Goal: Task Accomplishment & Management: Use online tool/utility

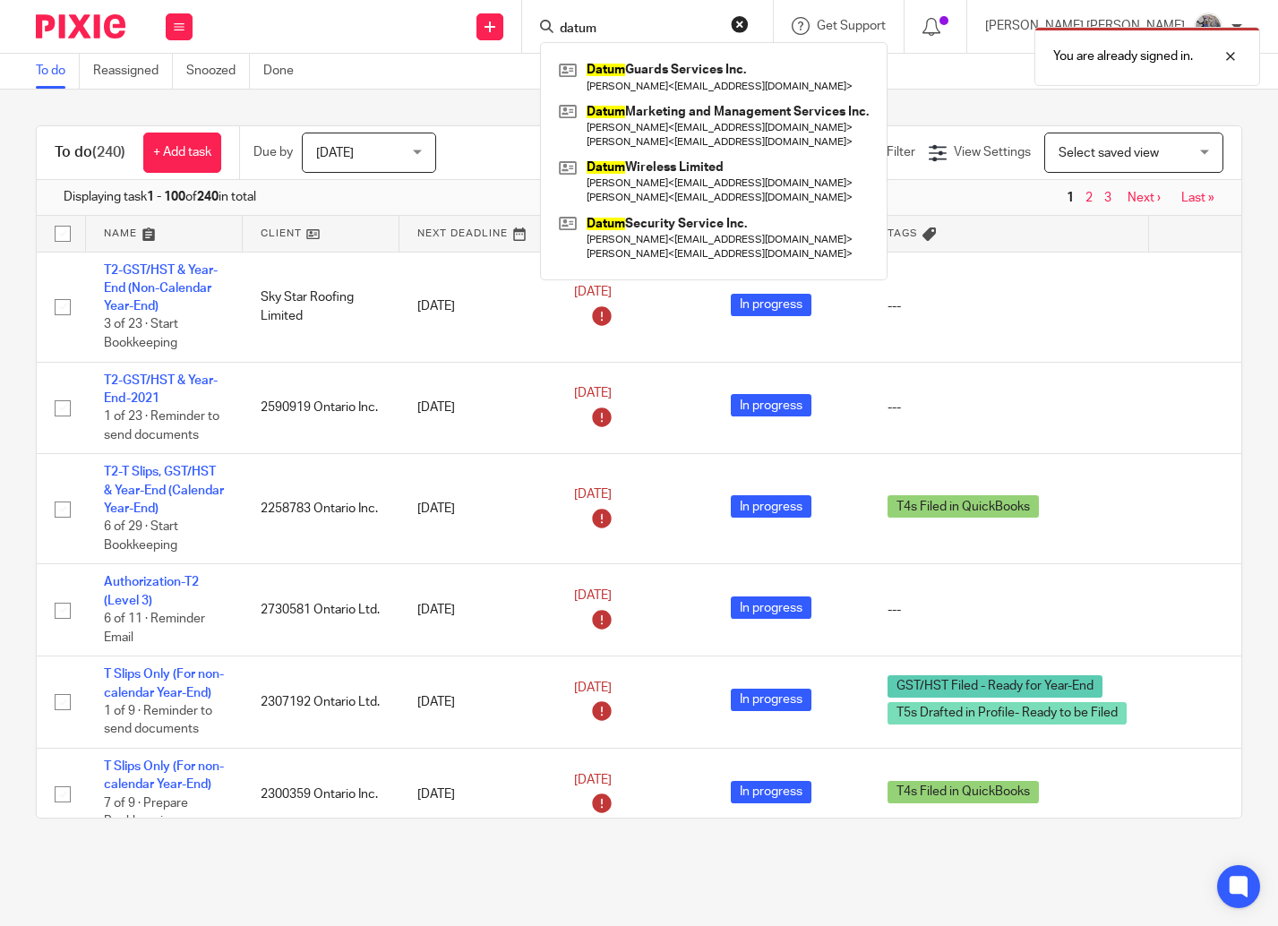
type input "datum"
click at [717, 115] on link at bounding box center [713, 127] width 319 height 56
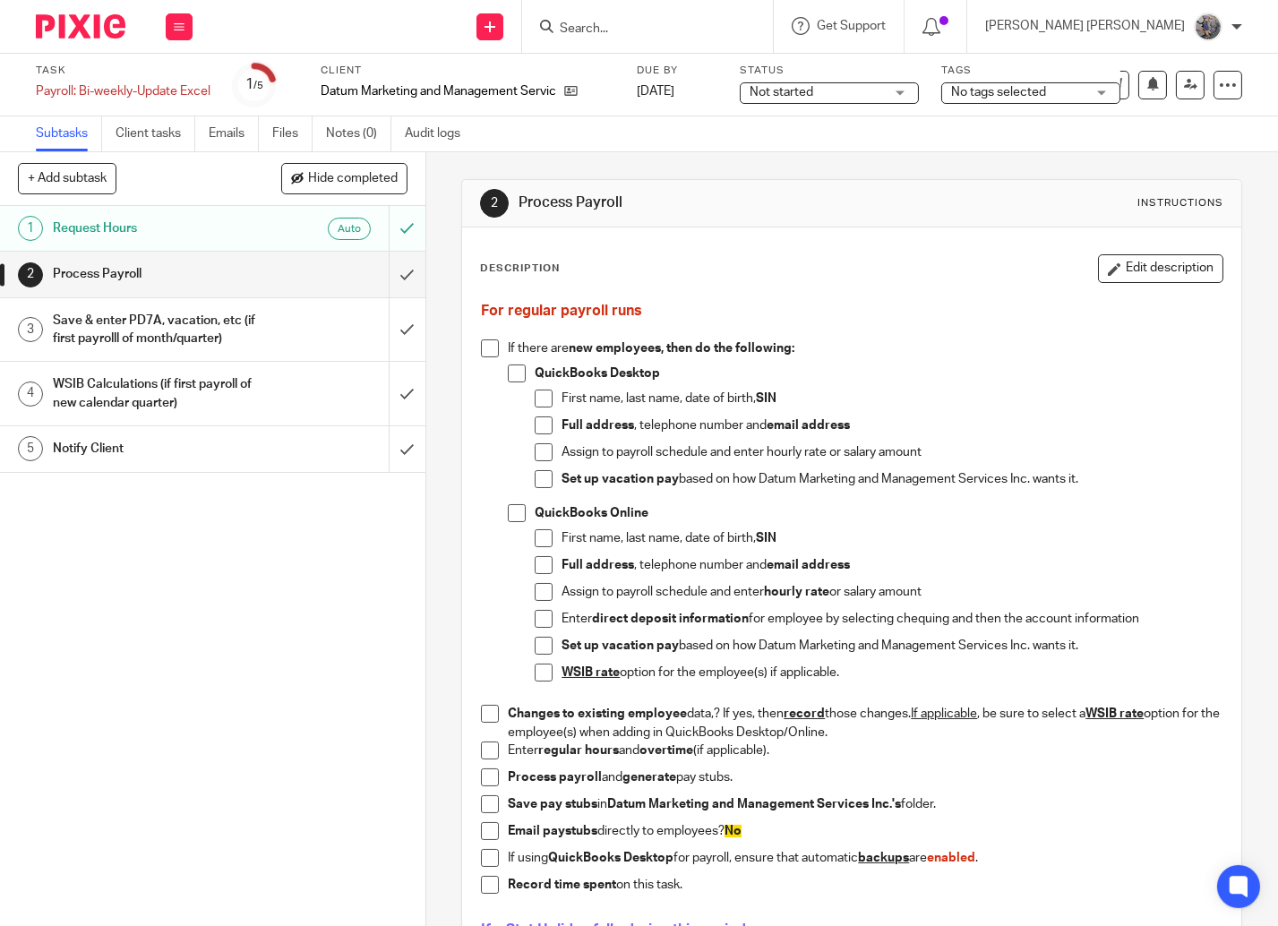
click at [248, 460] on h1 "Notify Client" at bounding box center [159, 448] width 212 height 27
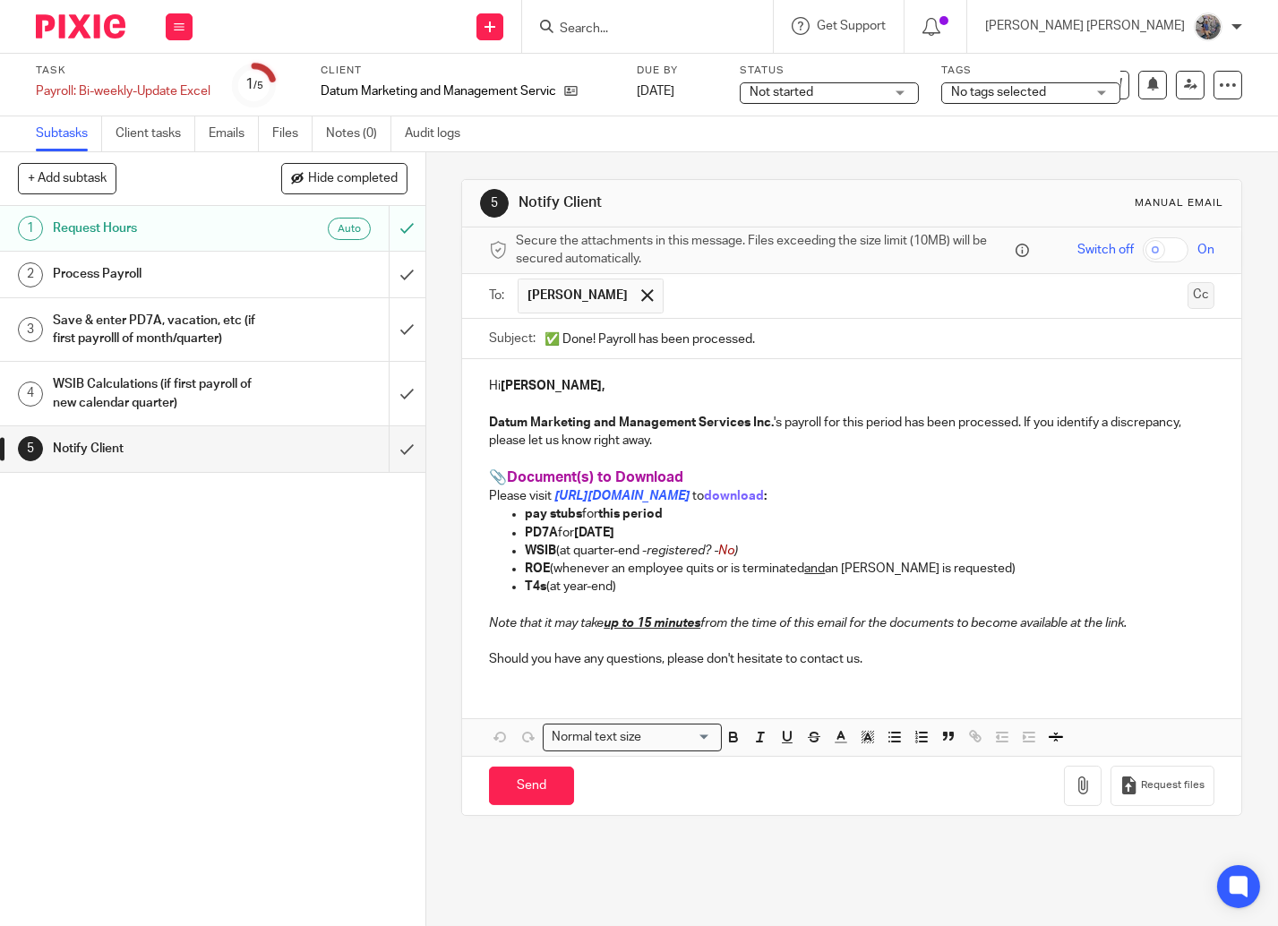
click at [1188, 305] on button "Cc" at bounding box center [1201, 295] width 27 height 27
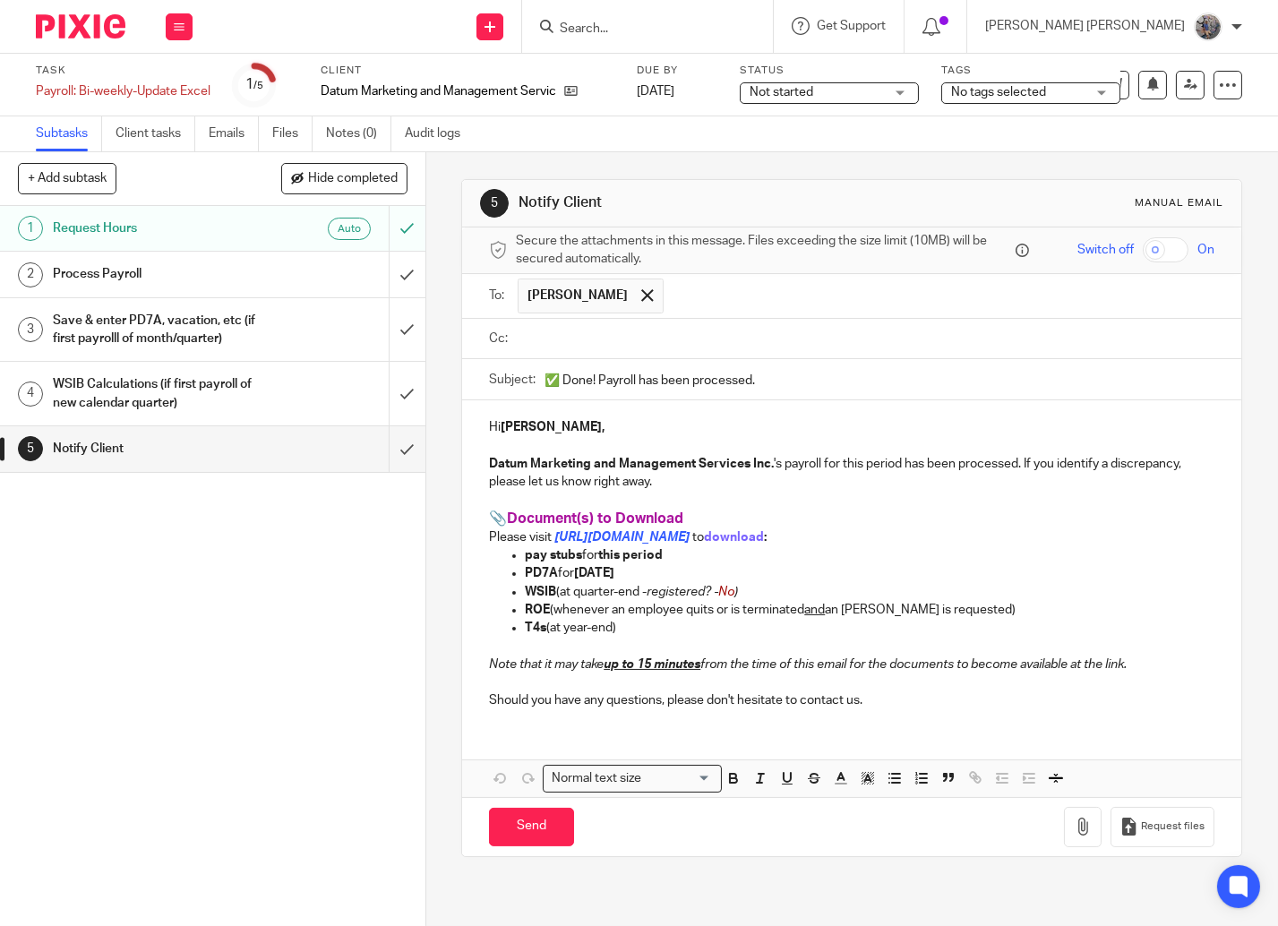
click at [675, 343] on input "text" at bounding box center [864, 339] width 685 height 21
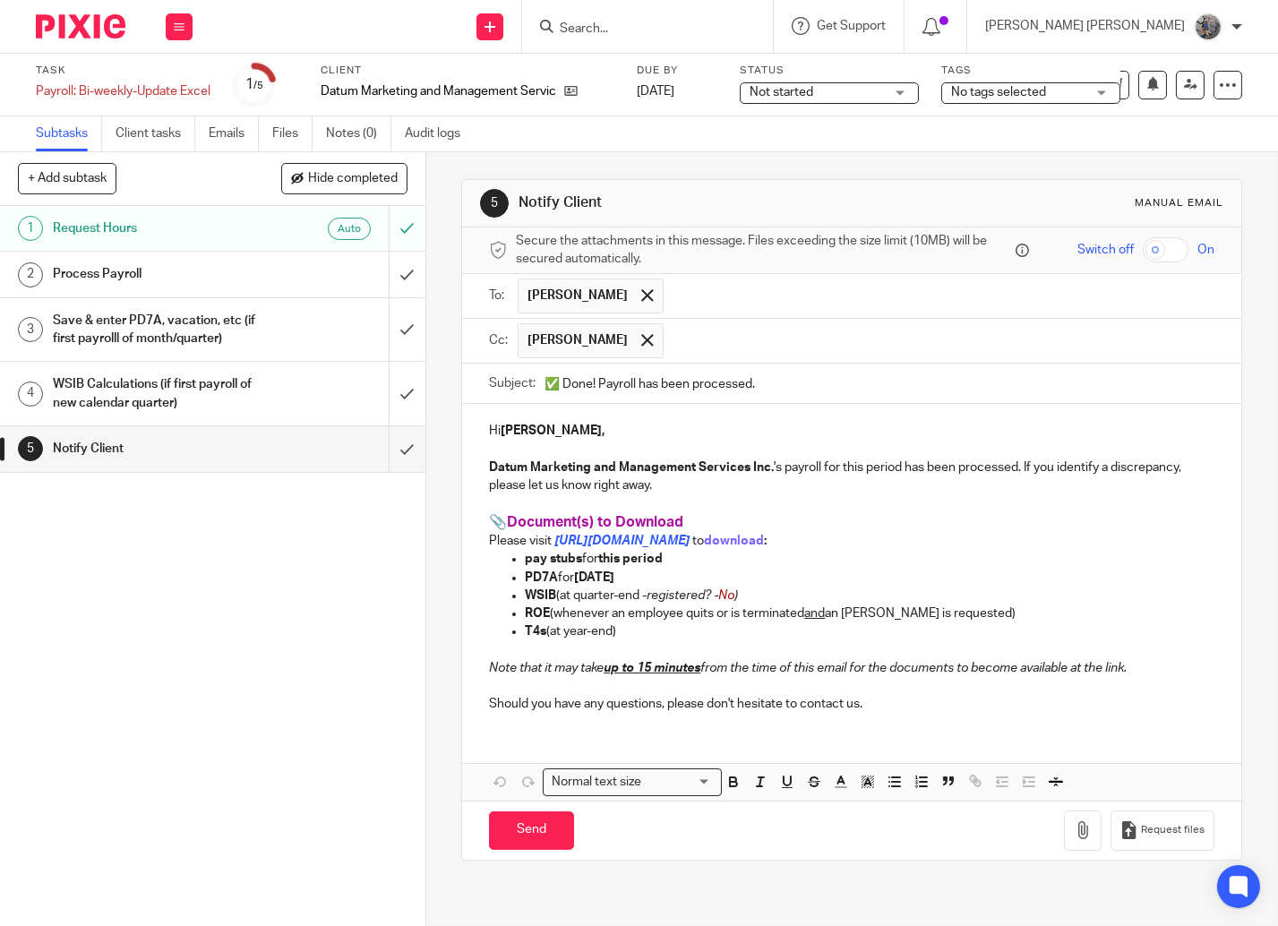
click at [595, 388] on input "✅ Done! Payroll has been processed." at bounding box center [880, 384] width 670 height 40
type input "✅ Done! Datum Marketing's Payroll has been processed."
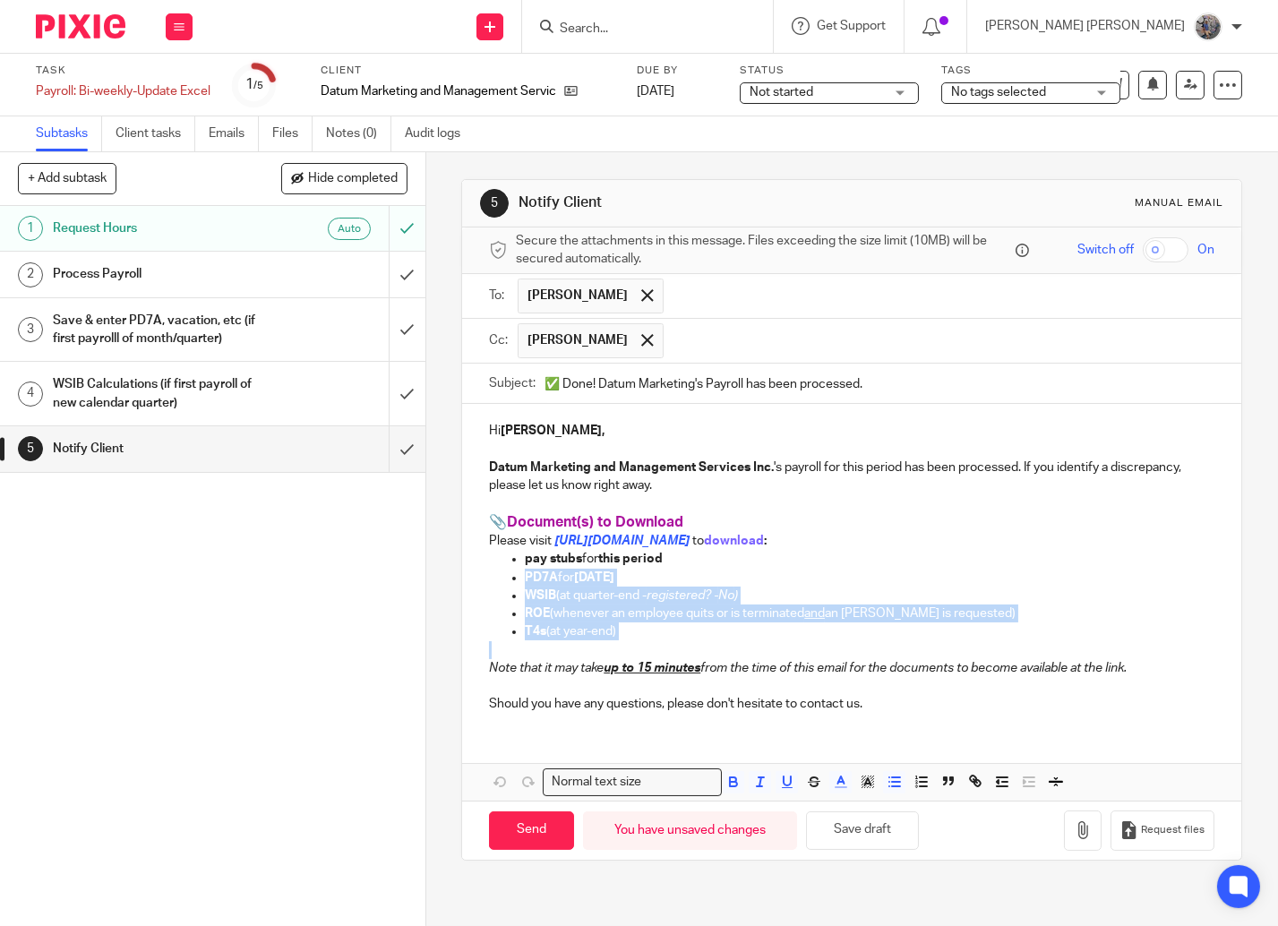
drag, startPoint x: 633, startPoint y: 647, endPoint x: 449, endPoint y: 575, distance: 197.9
click at [449, 575] on div "5 Notify Client Manual email Secure the attachments in this message. Files exce…" at bounding box center [852, 539] width 852 height 774
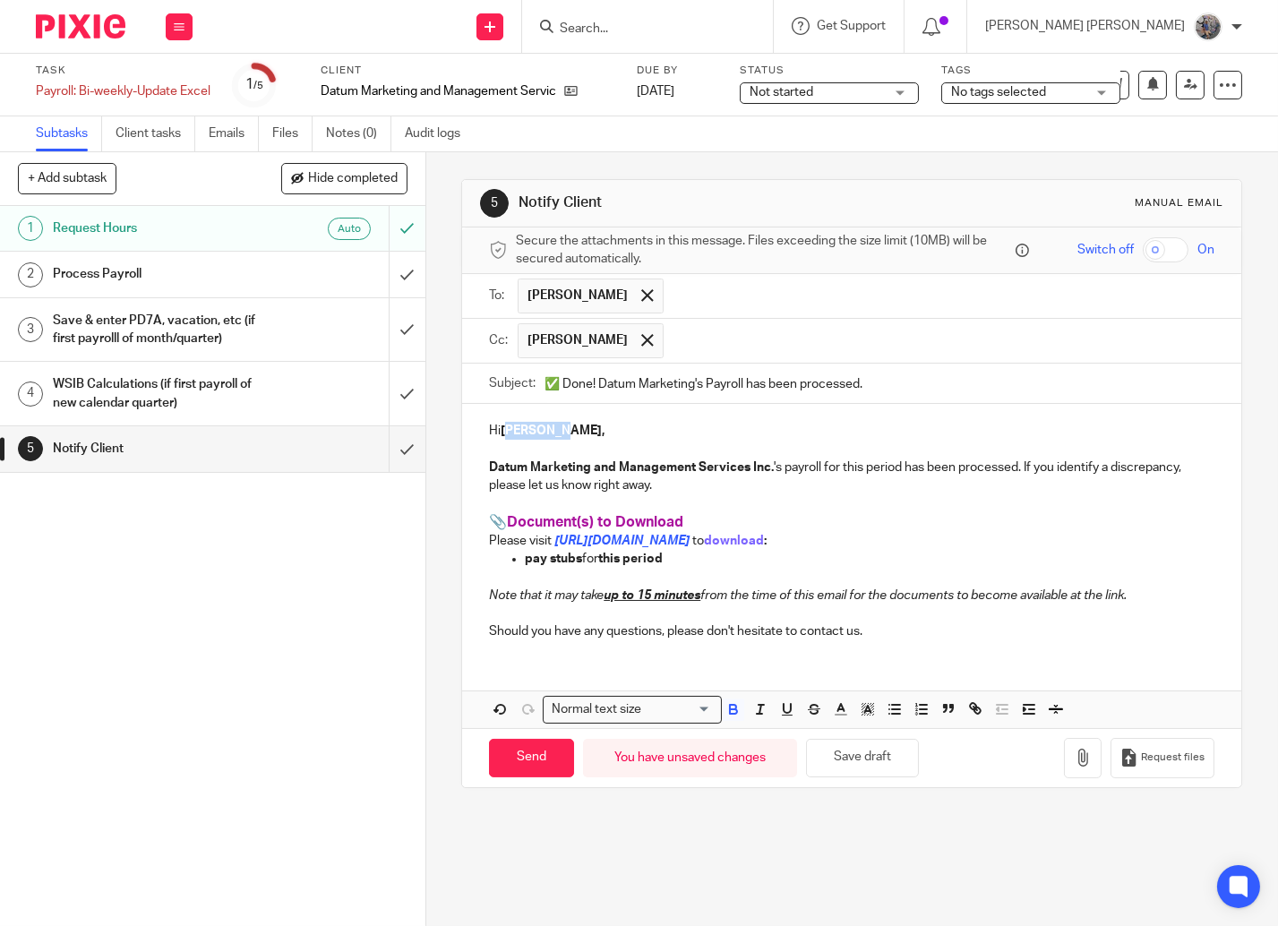
drag, startPoint x: 544, startPoint y: 434, endPoint x: 501, endPoint y: 431, distance: 43.1
click at [501, 431] on strong "Rajinder," at bounding box center [553, 431] width 104 height 13
click at [538, 428] on strong "Tanya/ Rajinder," at bounding box center [607, 431] width 212 height 13
click at [520, 757] on input "Send" at bounding box center [531, 758] width 85 height 39
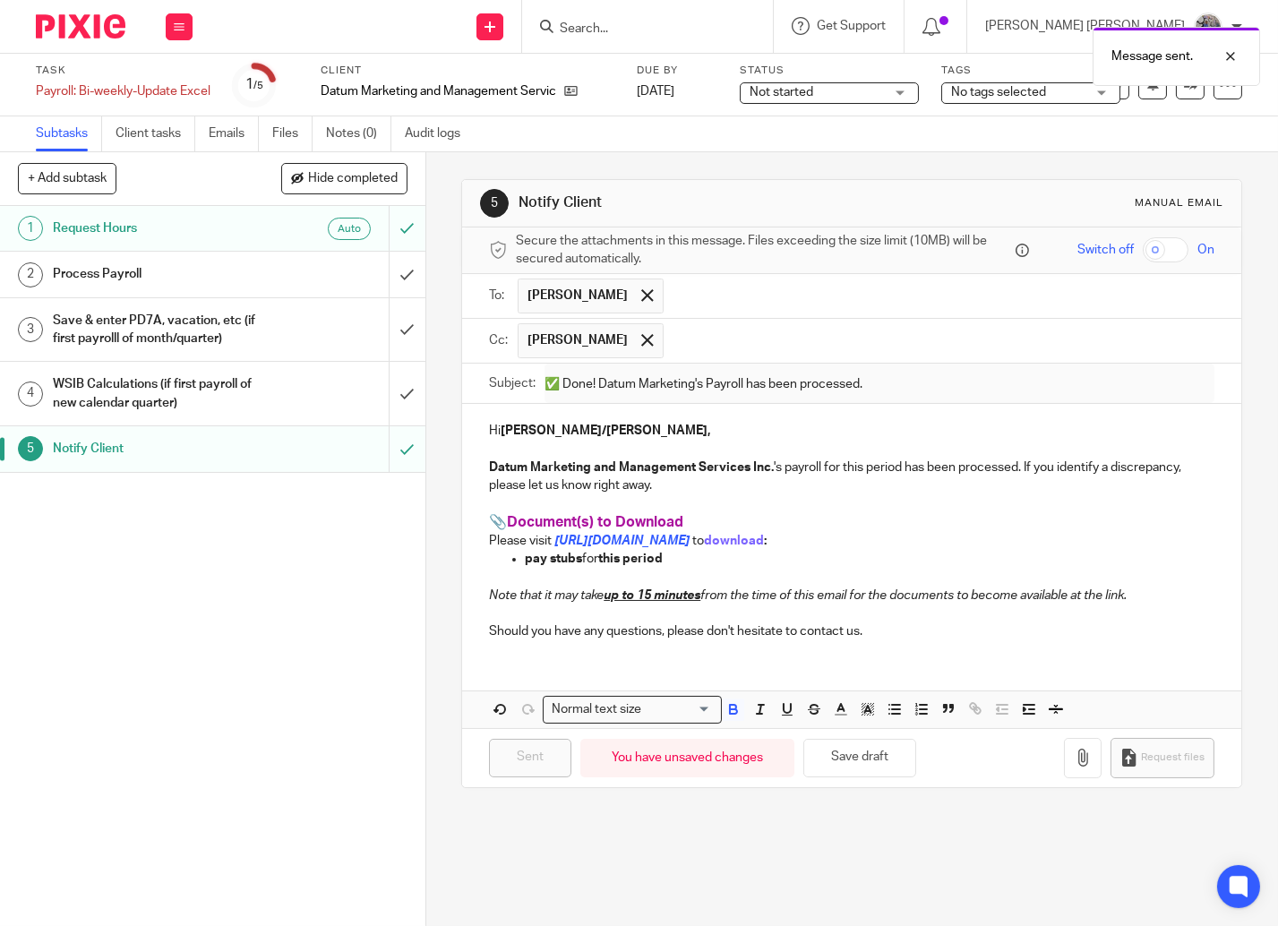
type input "Sent"
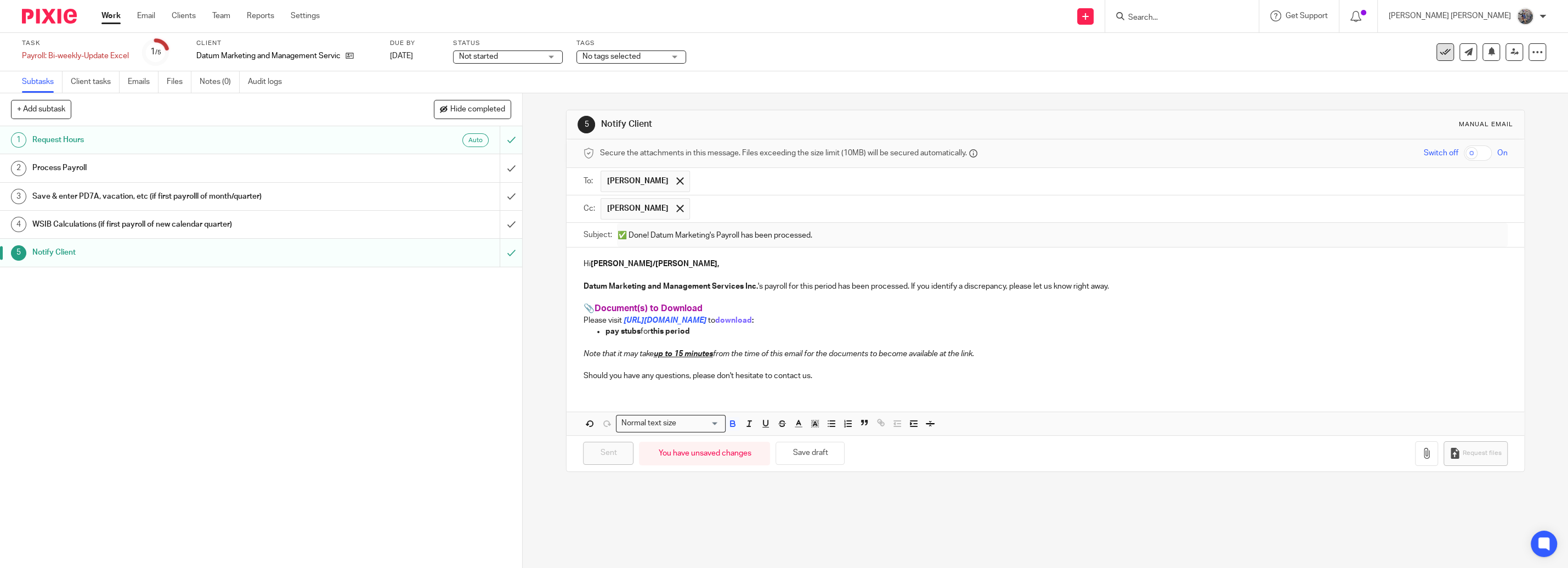
click at [782, 51] on icon at bounding box center [1445, 52] width 11 height 11
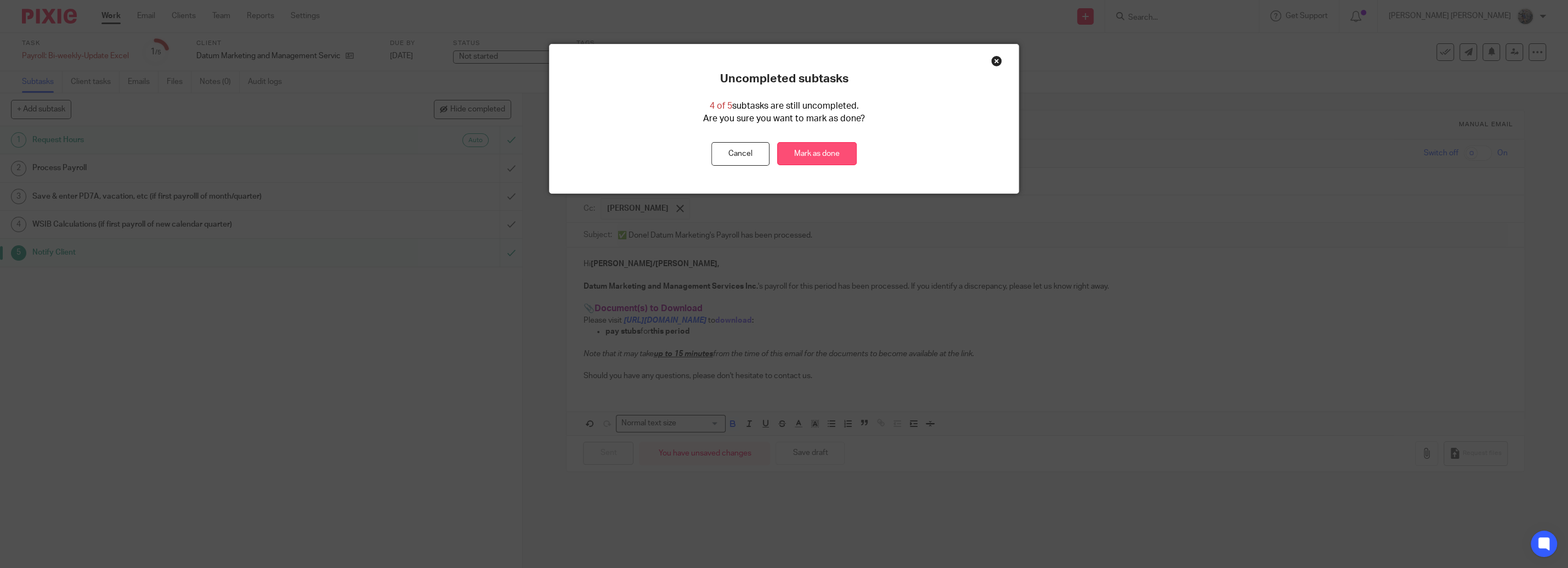
click at [782, 156] on link "Mark as done" at bounding box center [817, 154] width 80 height 24
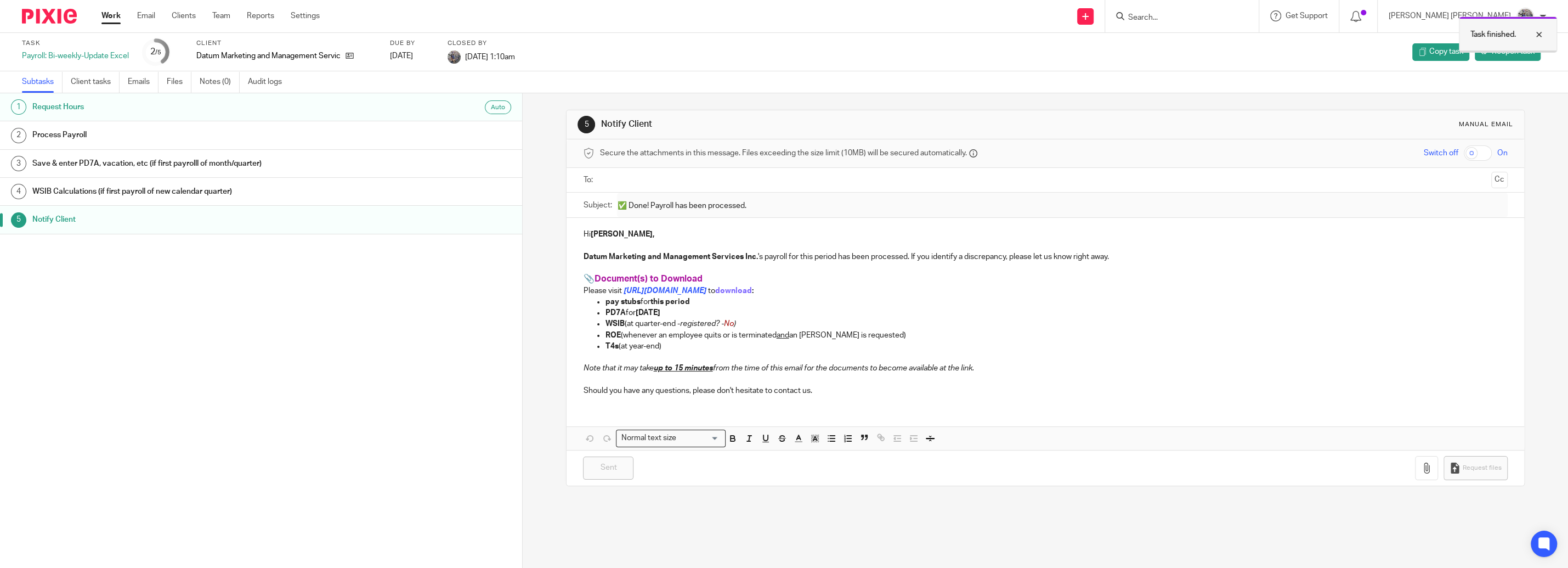
click at [1539, 36] on div at bounding box center [1531, 34] width 29 height 13
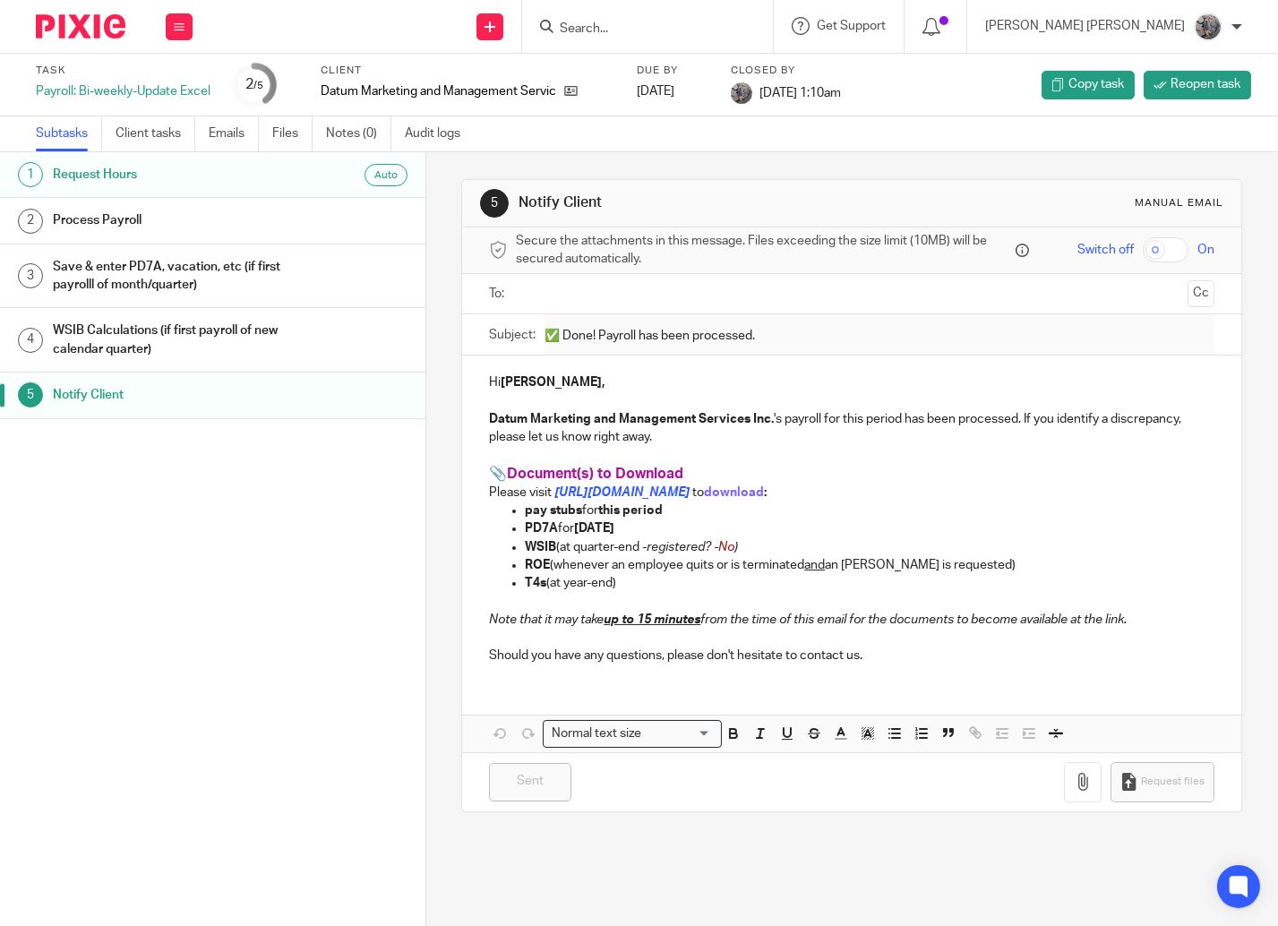
click at [719, 27] on input "Search" at bounding box center [638, 29] width 161 height 16
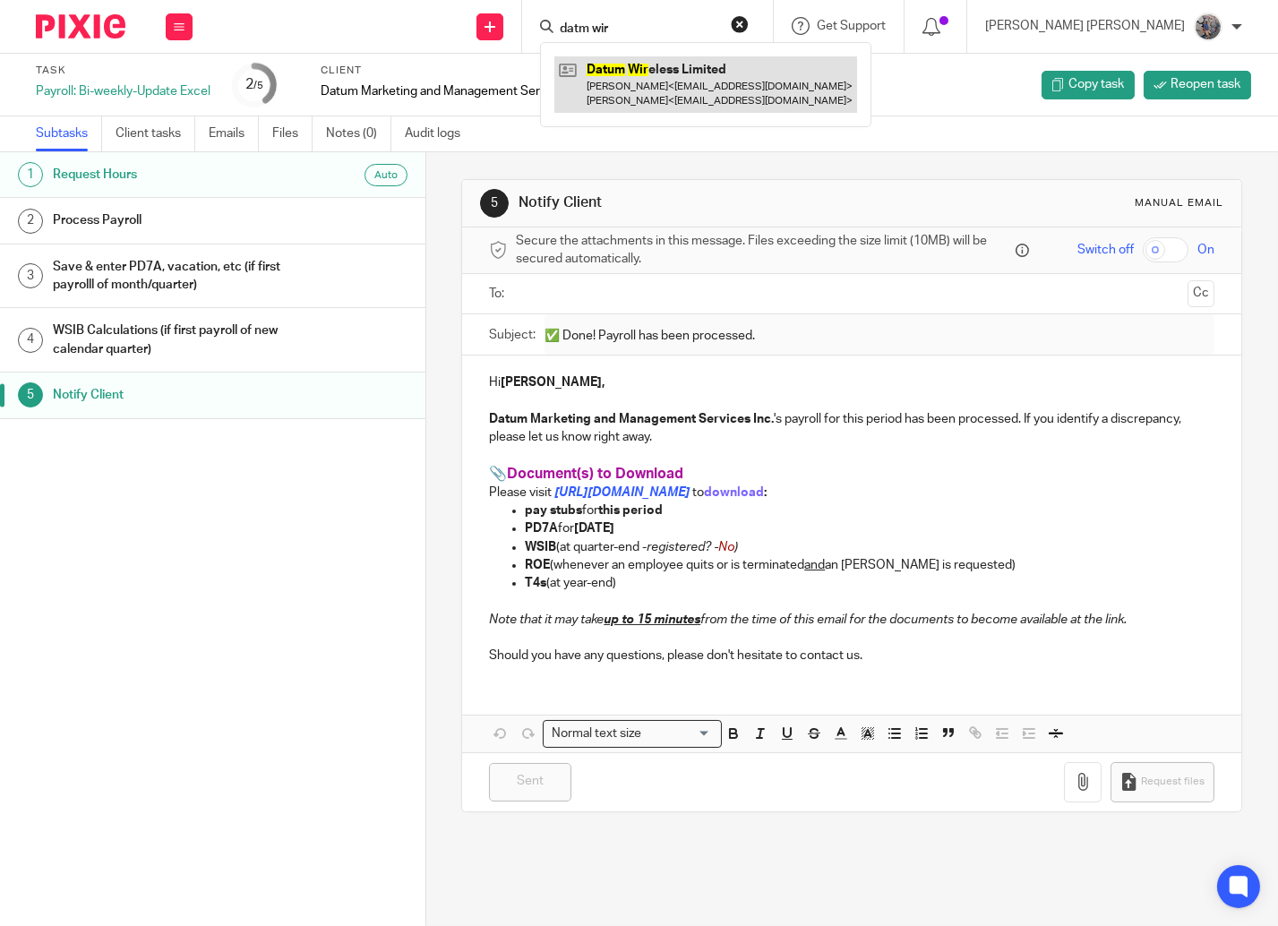
type input "datm wir"
click at [760, 96] on link at bounding box center [705, 84] width 303 height 56
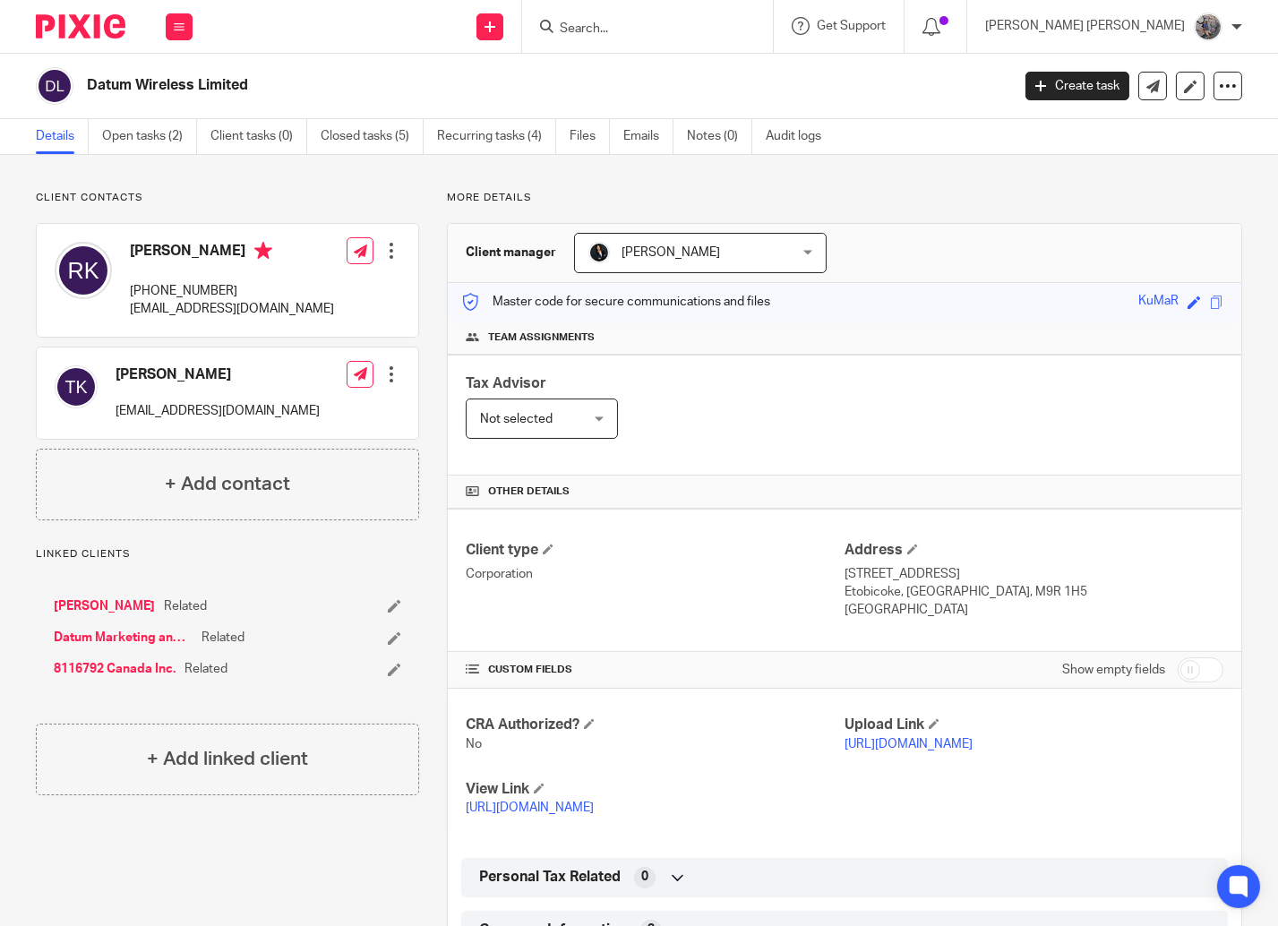
click at [675, 23] on input "Search" at bounding box center [638, 29] width 161 height 16
click at [124, 131] on link "Open tasks (2)" at bounding box center [149, 136] width 95 height 35
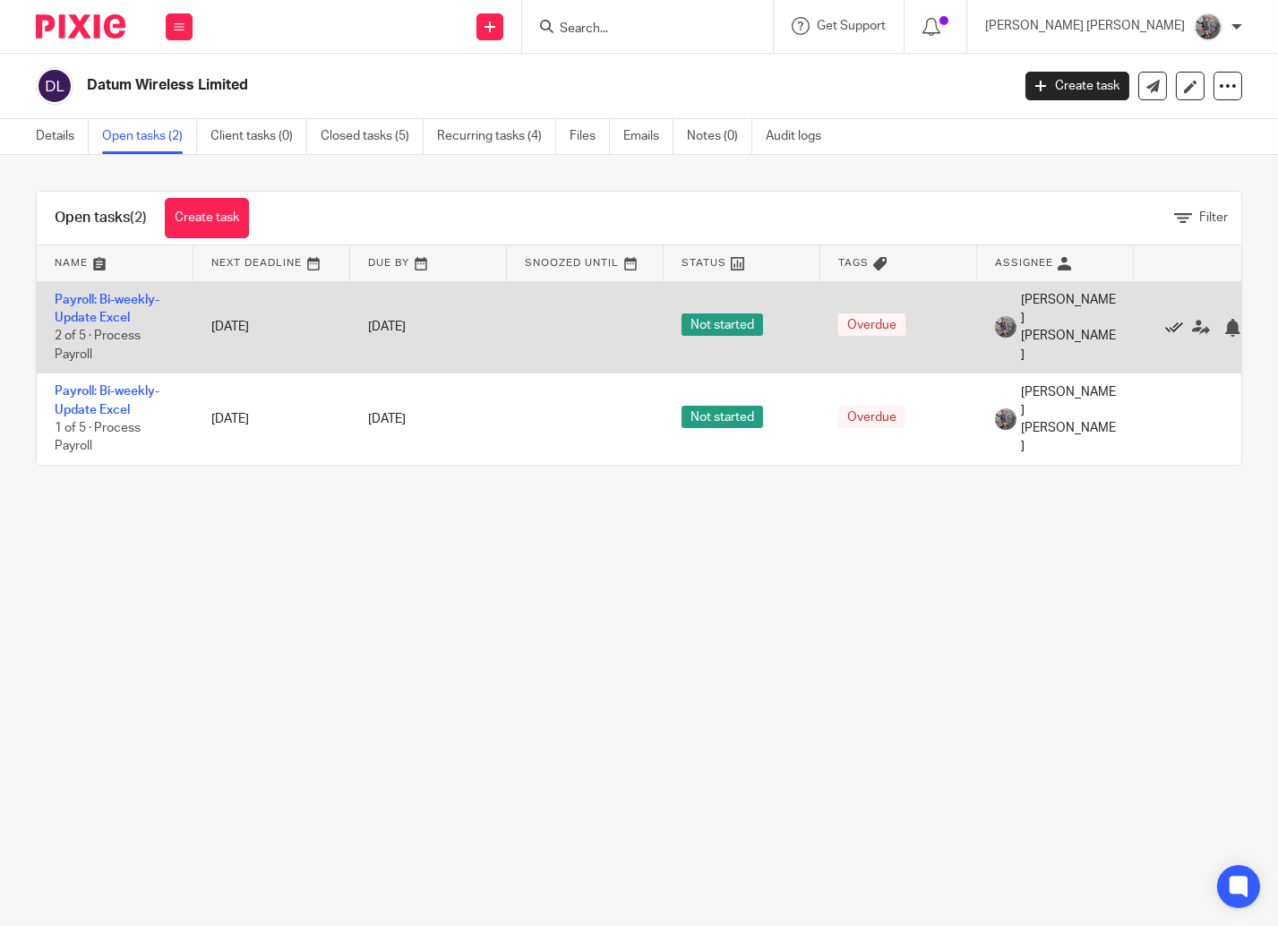
click at [1172, 323] on icon at bounding box center [1174, 328] width 18 height 18
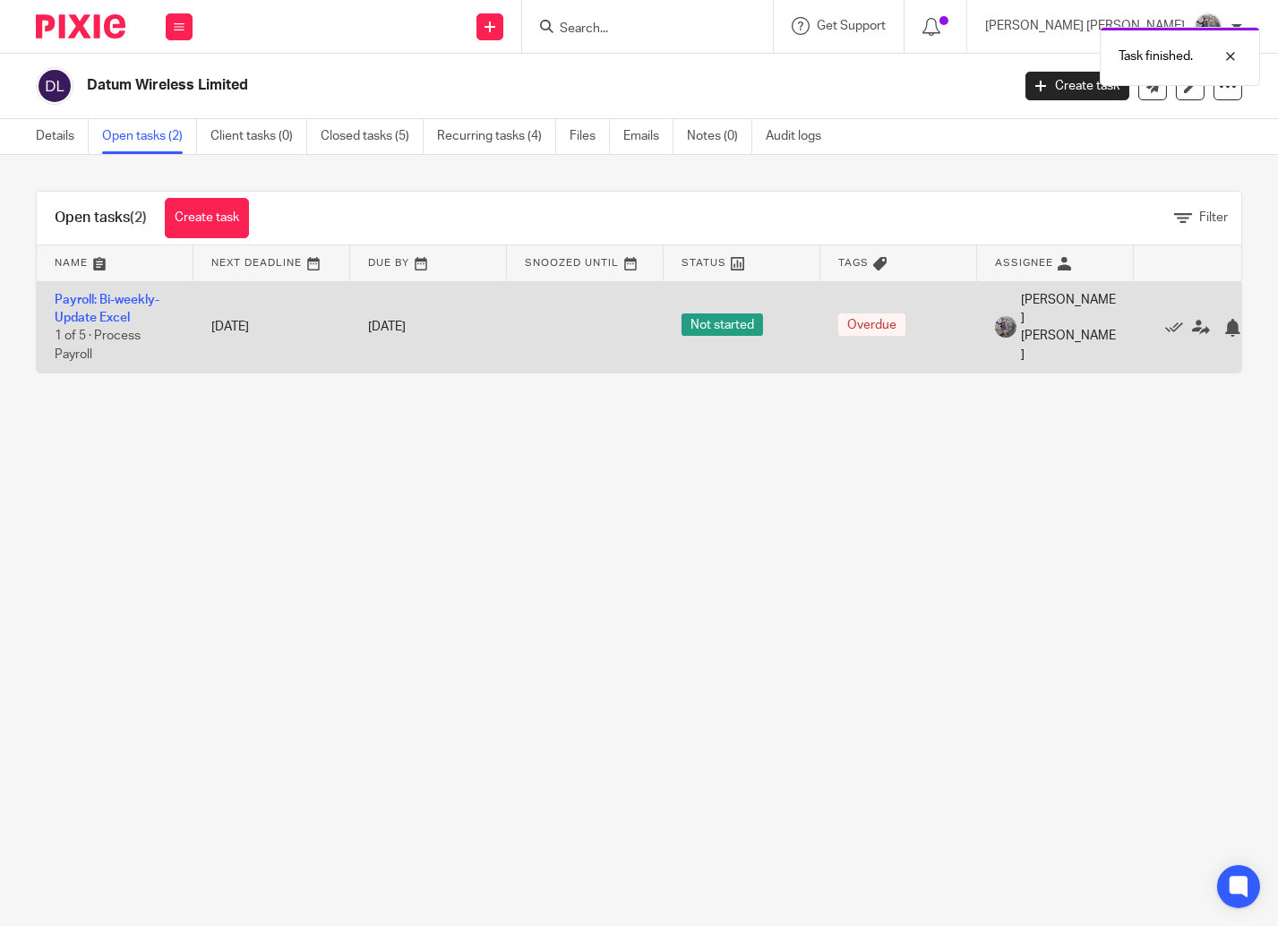
click at [78, 310] on td "Payroll: Bi-weekly-Update Excel 1 of 5 · Process Payroll" at bounding box center [115, 326] width 157 height 91
click at [92, 318] on link "Payroll: Bi-weekly-Update Excel" at bounding box center [107, 309] width 105 height 30
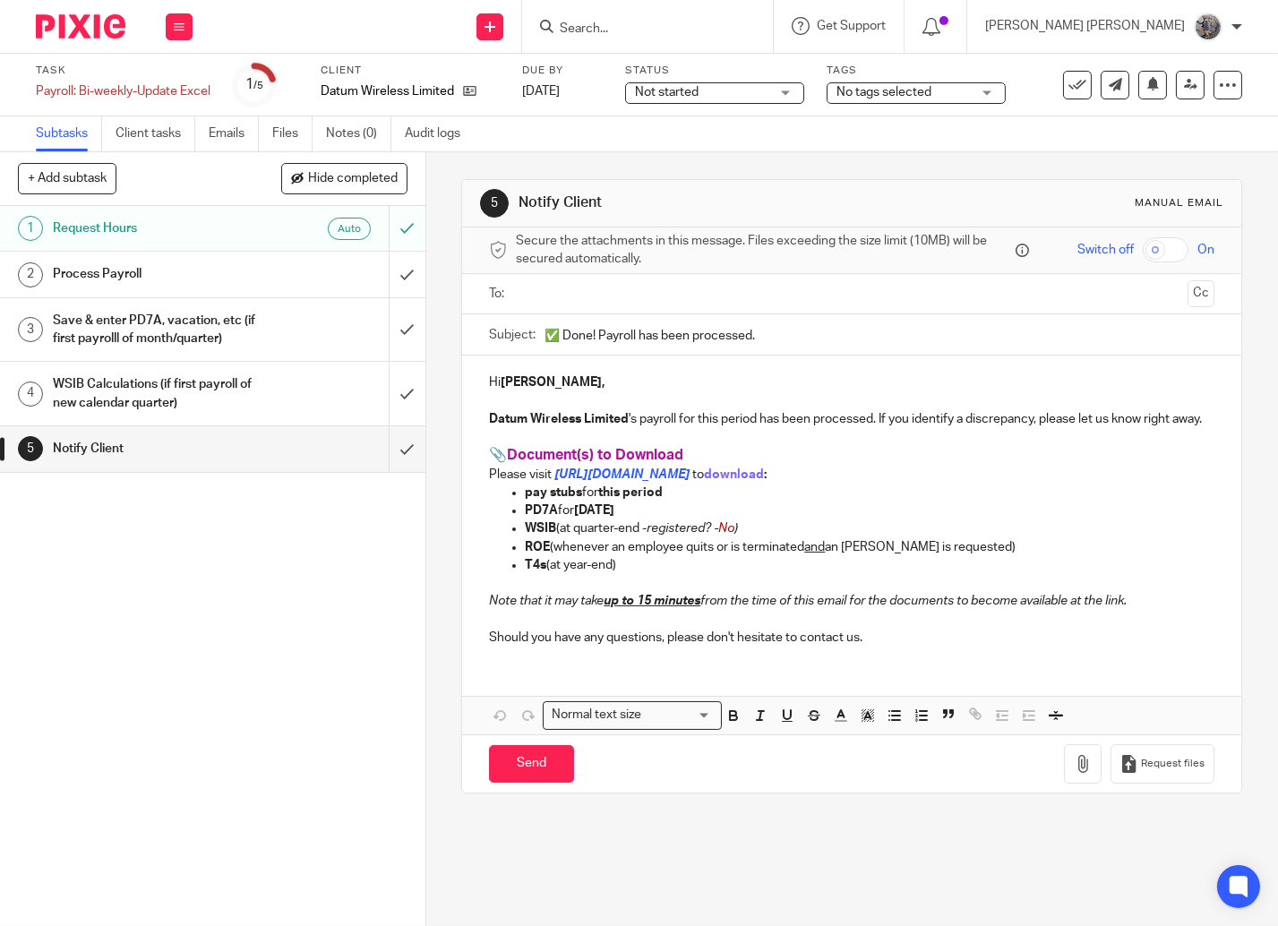
click at [578, 301] on input "text" at bounding box center [851, 294] width 658 height 21
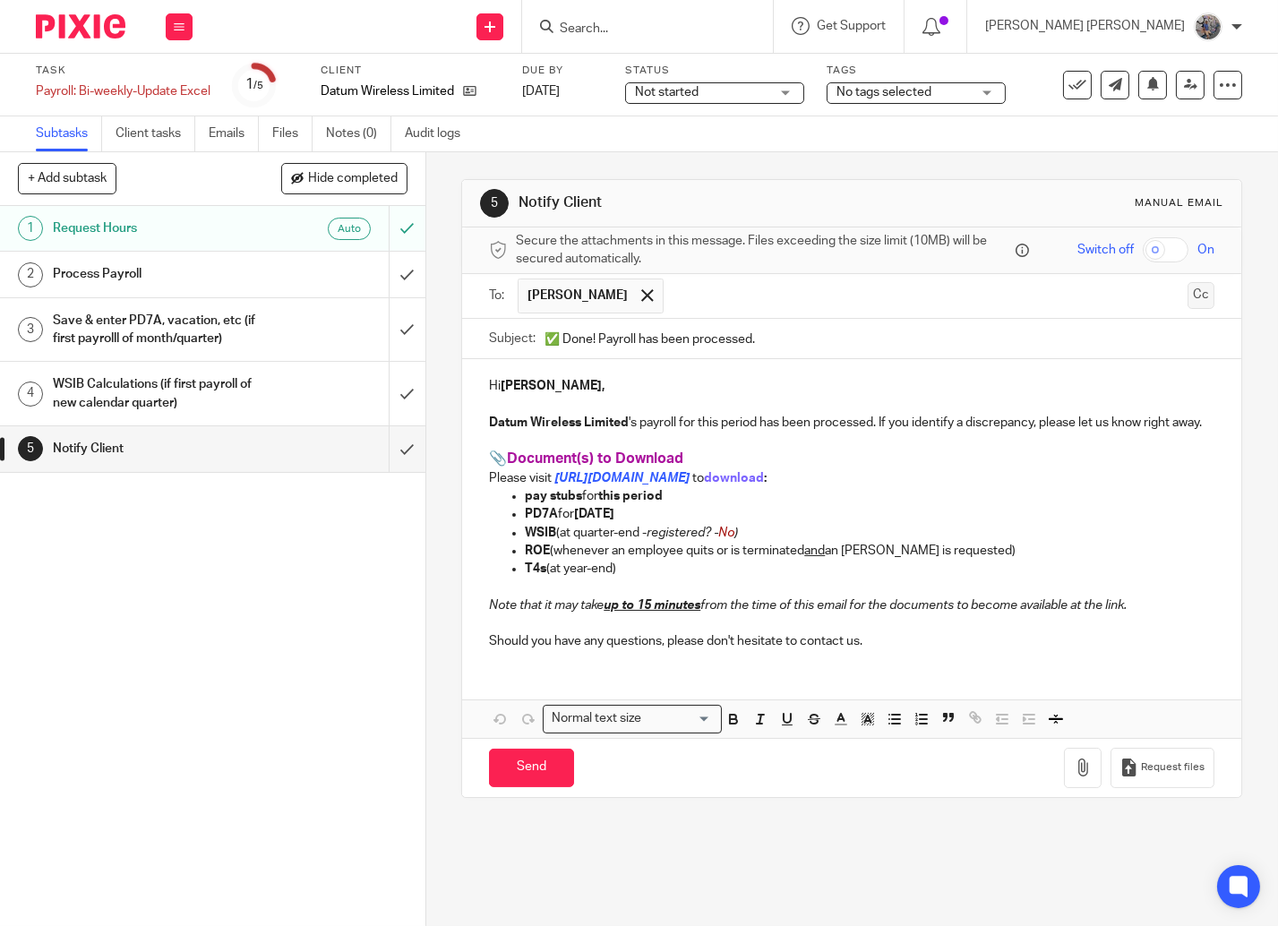
click at [1188, 299] on button "Cc" at bounding box center [1201, 295] width 27 height 27
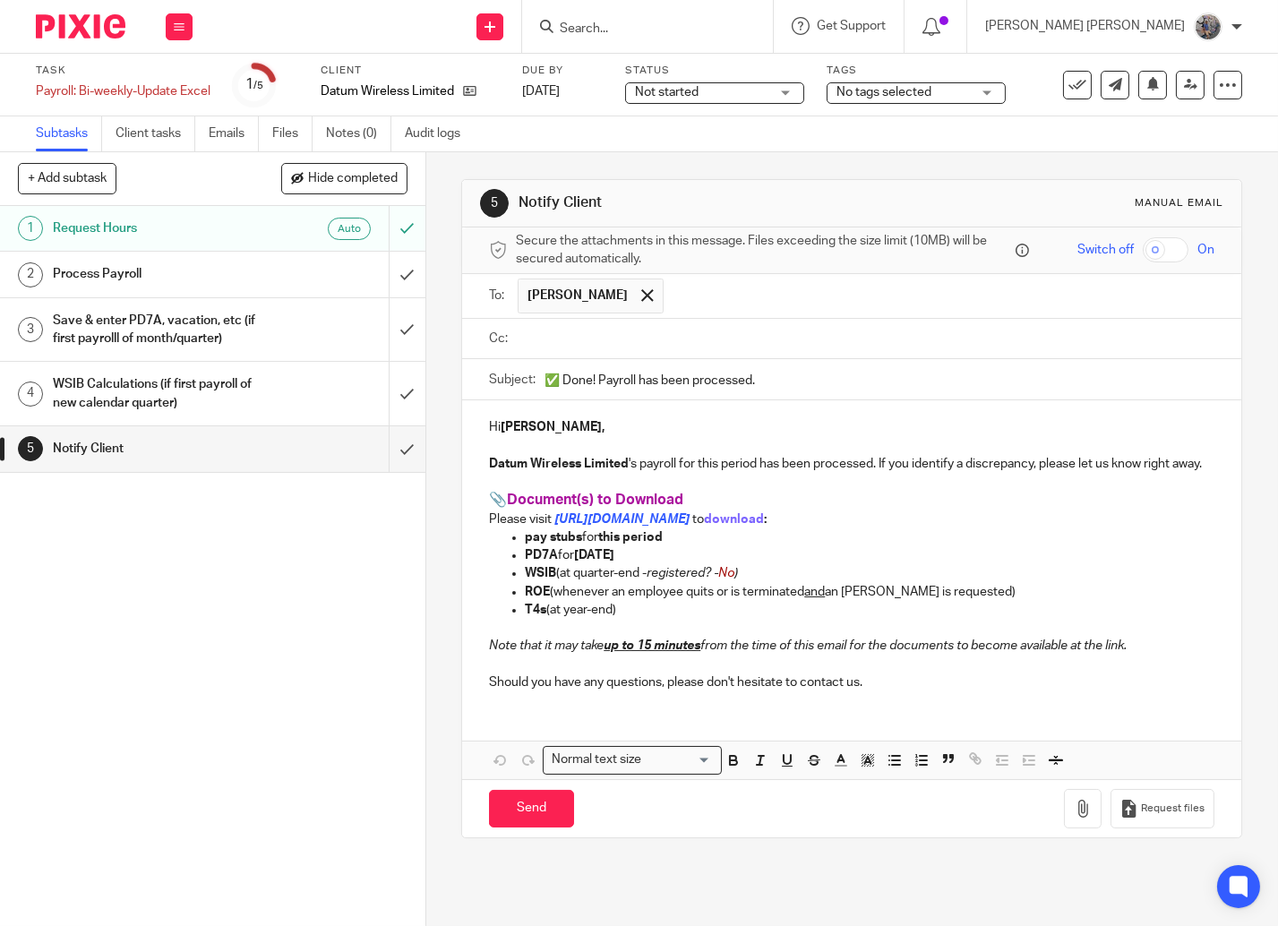
click at [694, 361] on input "✅ Done! Payroll has been processed." at bounding box center [880, 379] width 670 height 40
click at [691, 346] on input "text" at bounding box center [864, 339] width 685 height 21
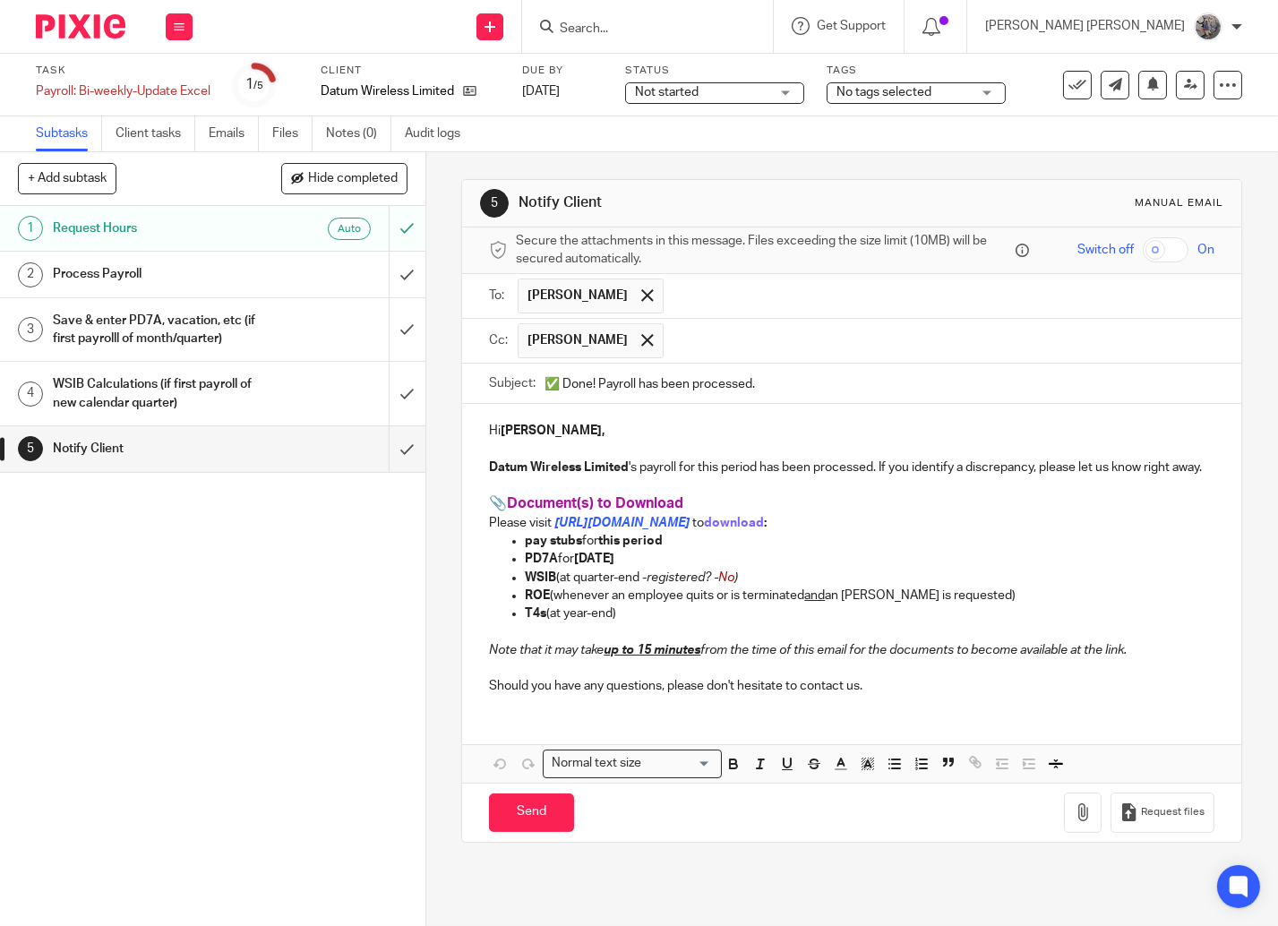
click at [595, 388] on input "✅ Done! Payroll has been processed." at bounding box center [880, 384] width 670 height 40
type input "✅ Done! Datum Wireless's Payroll has been processed."
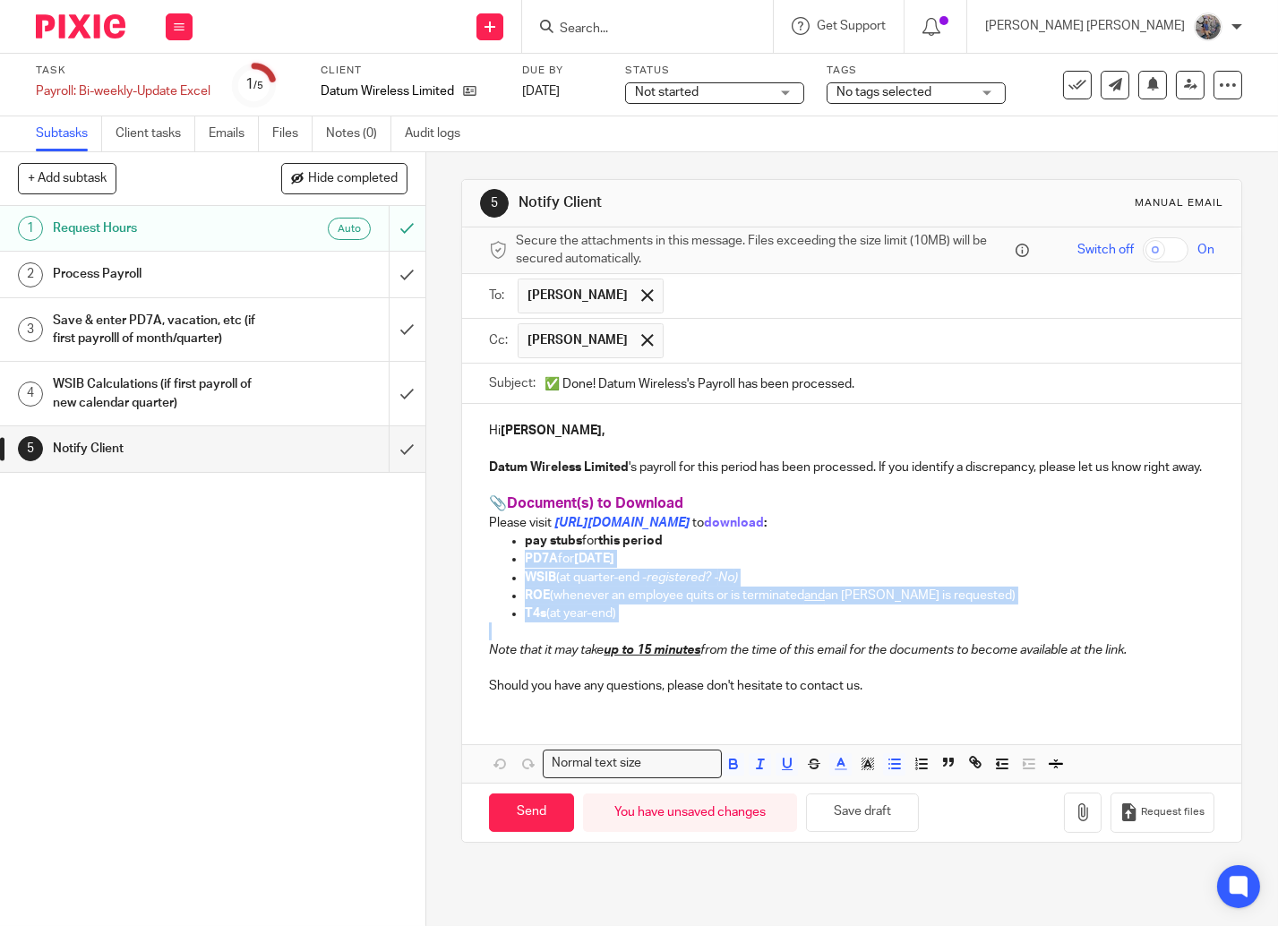
drag, startPoint x: 675, startPoint y: 642, endPoint x: 478, endPoint y: 584, distance: 205.5
click at [478, 584] on div "Hi Rajinder, Datum Wireless Limited 's payroll for this period has been process…" at bounding box center [851, 556] width 779 height 305
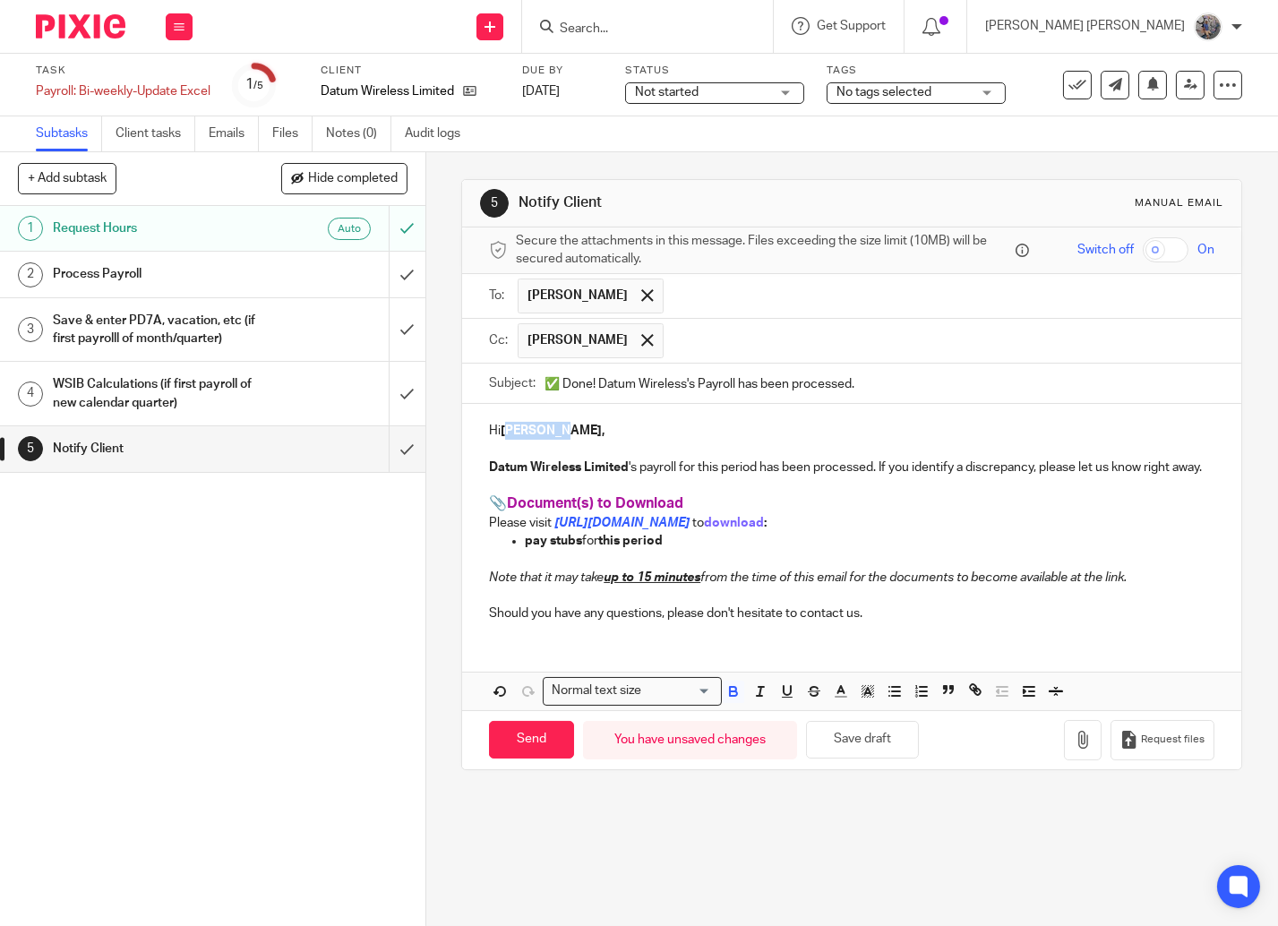
drag, startPoint x: 544, startPoint y: 435, endPoint x: 501, endPoint y: 436, distance: 43.0
click at [501, 436] on strong "[PERSON_NAME]," at bounding box center [553, 431] width 104 height 13
click at [520, 748] on input "Send" at bounding box center [531, 740] width 85 height 39
type input "Sent"
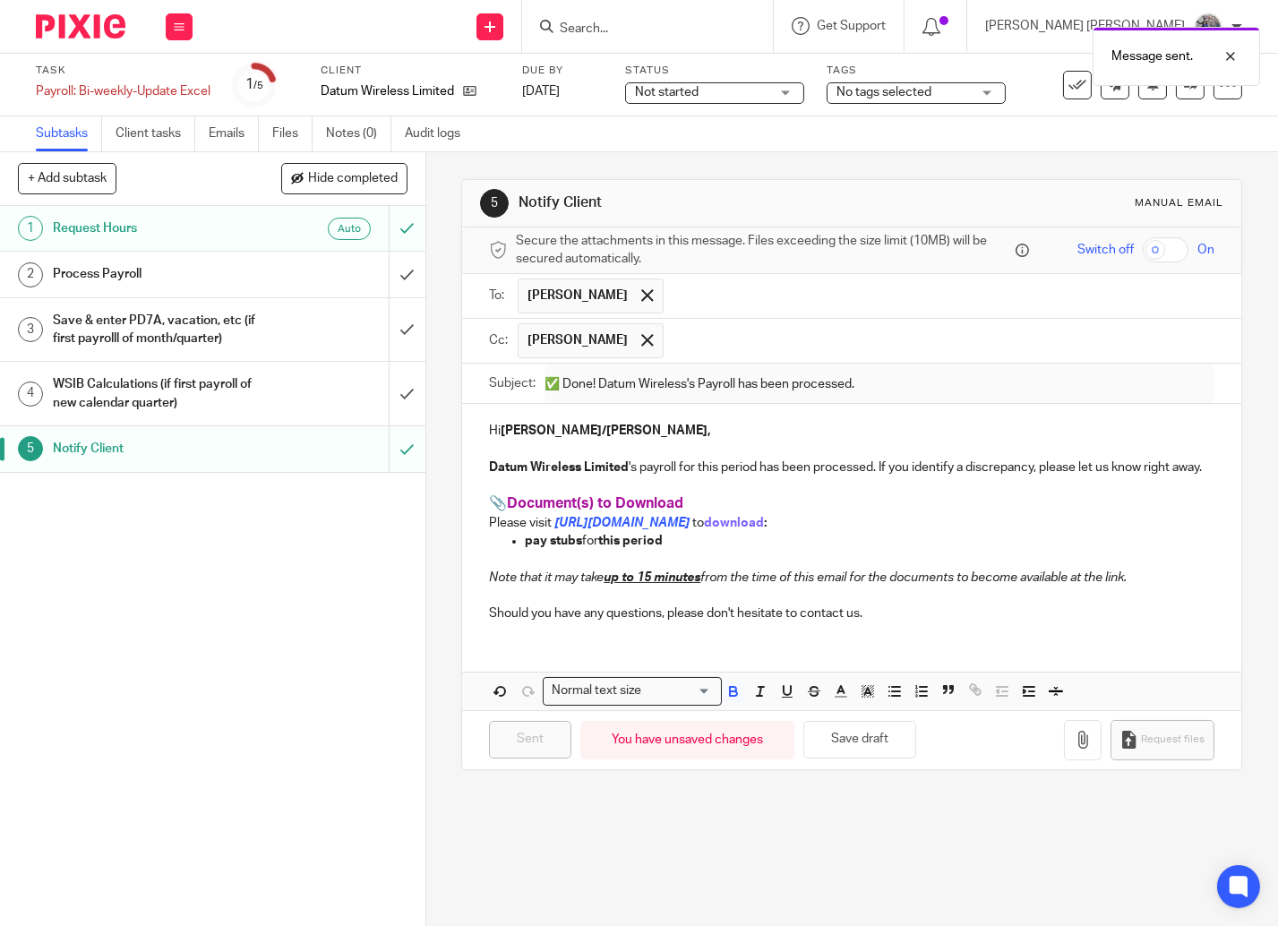
click at [1064, 84] on div "Message sent." at bounding box center [951, 52] width 622 height 68
click at [1064, 95] on button at bounding box center [1077, 85] width 29 height 29
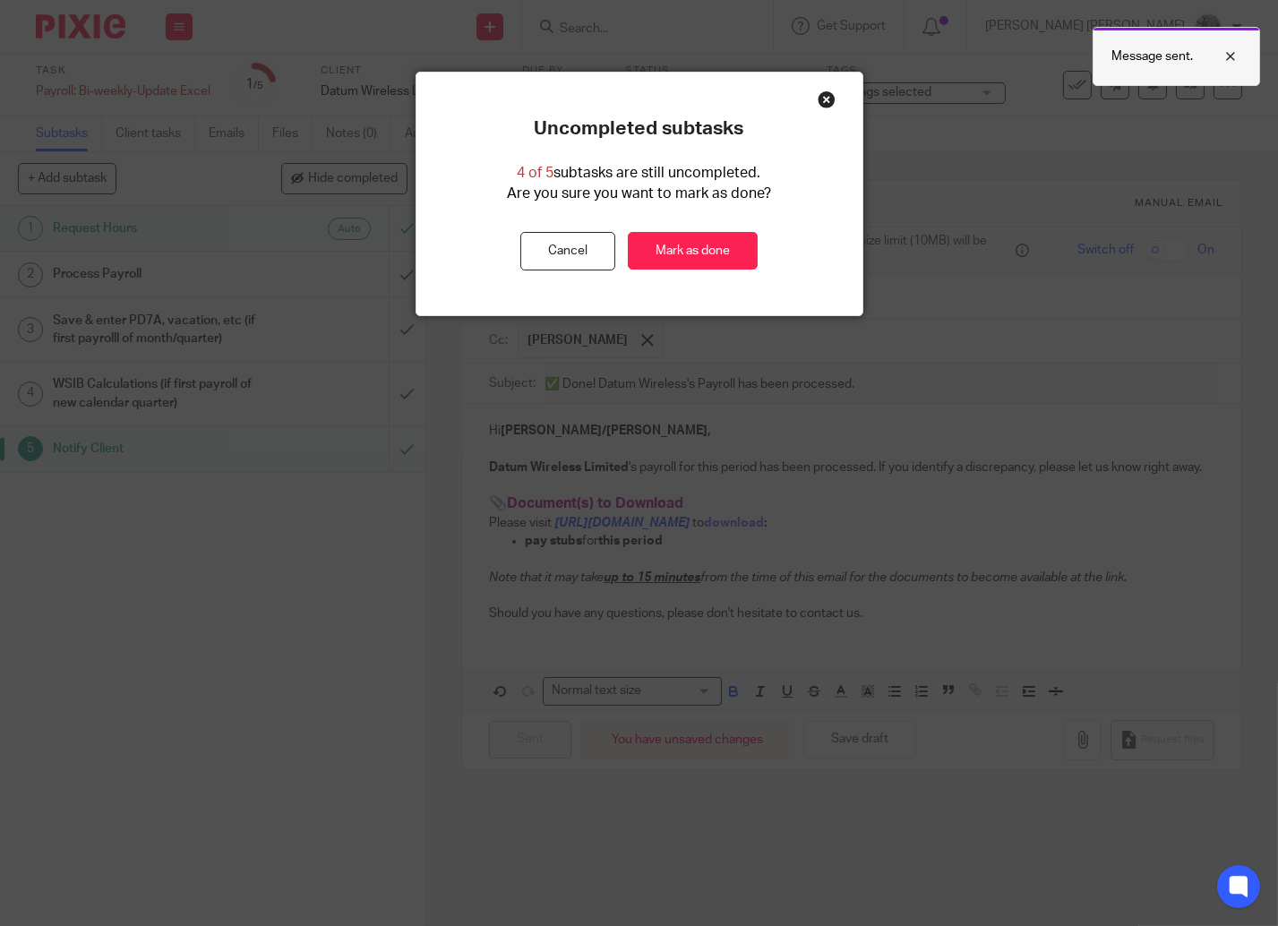
click at [1234, 59] on div at bounding box center [1217, 56] width 48 height 21
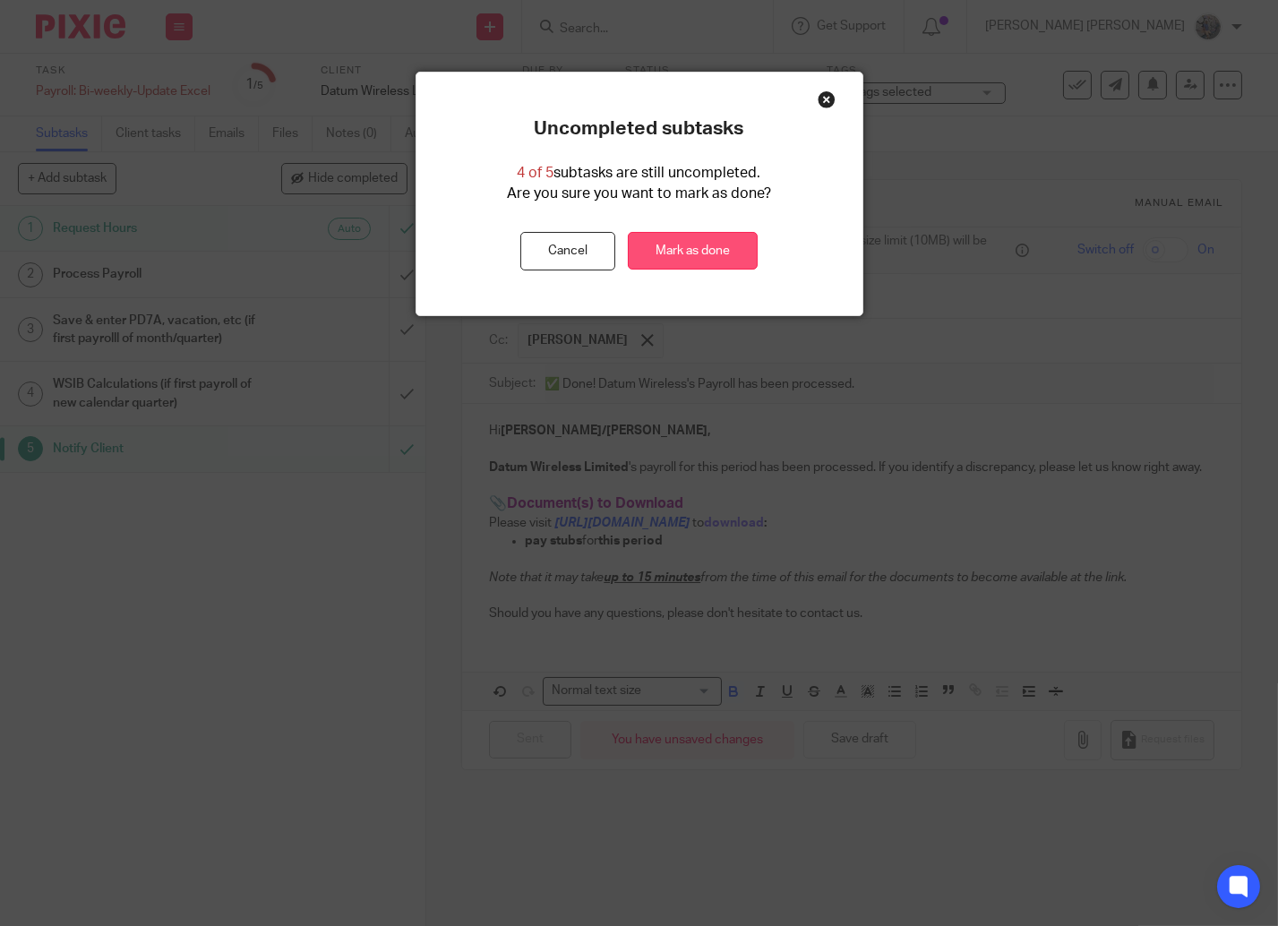
click at [715, 244] on link "Mark as done" at bounding box center [693, 251] width 130 height 39
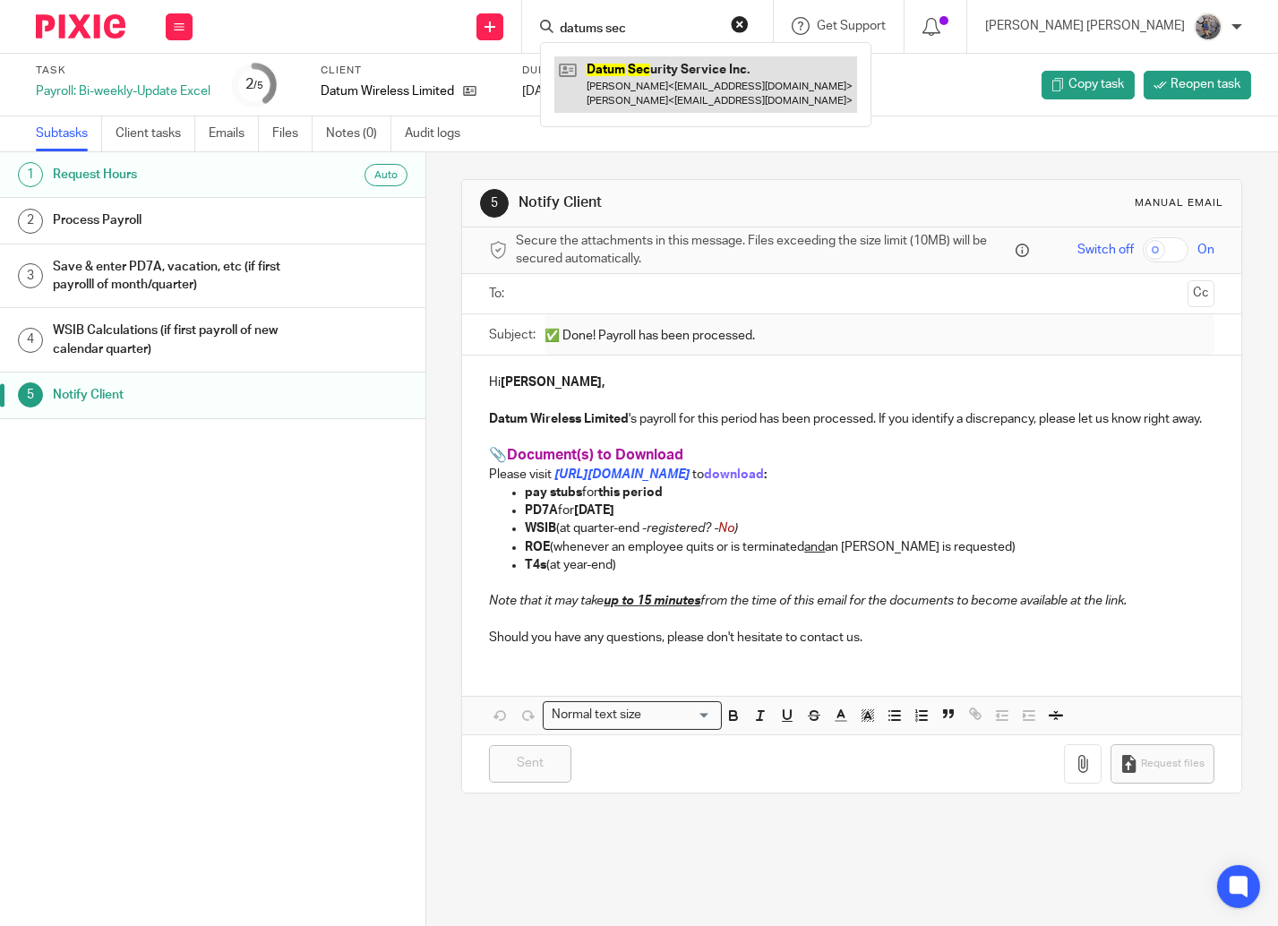
type input "datums sec"
click at [730, 88] on link at bounding box center [705, 84] width 303 height 56
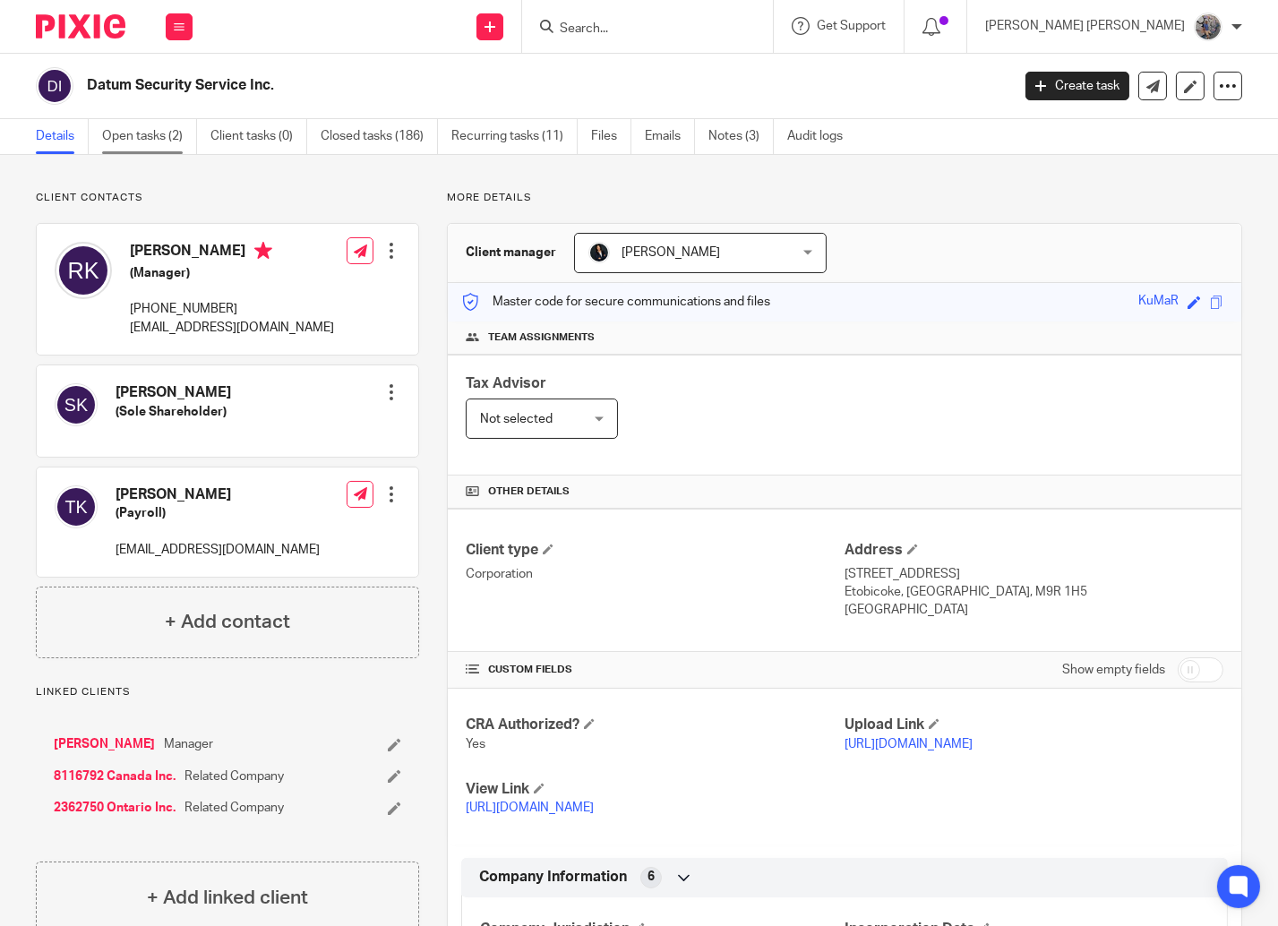
click at [153, 139] on link "Open tasks (2)" at bounding box center [149, 136] width 95 height 35
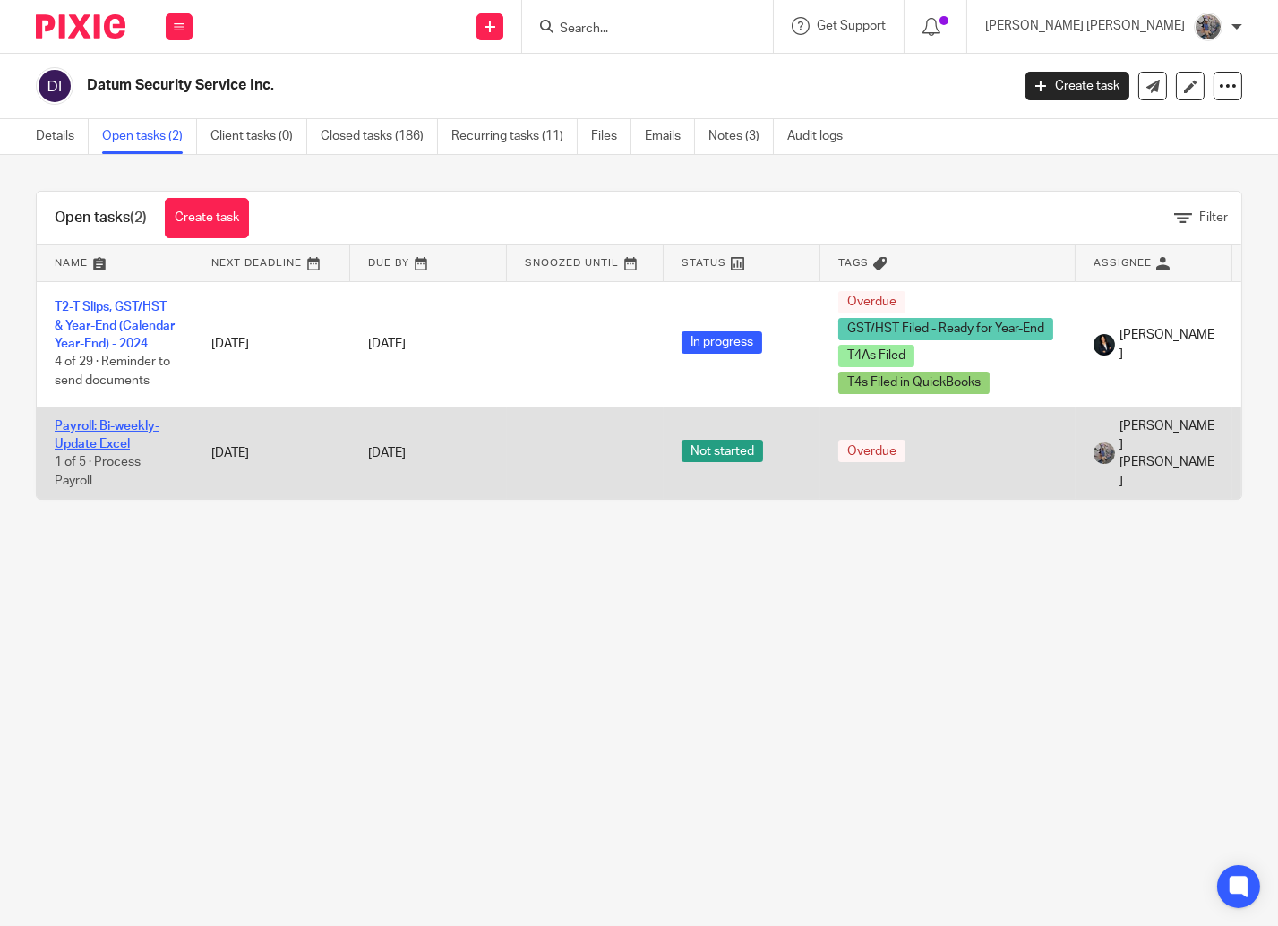
click at [101, 448] on link "Payroll: Bi-weekly-Update Excel" at bounding box center [107, 435] width 105 height 30
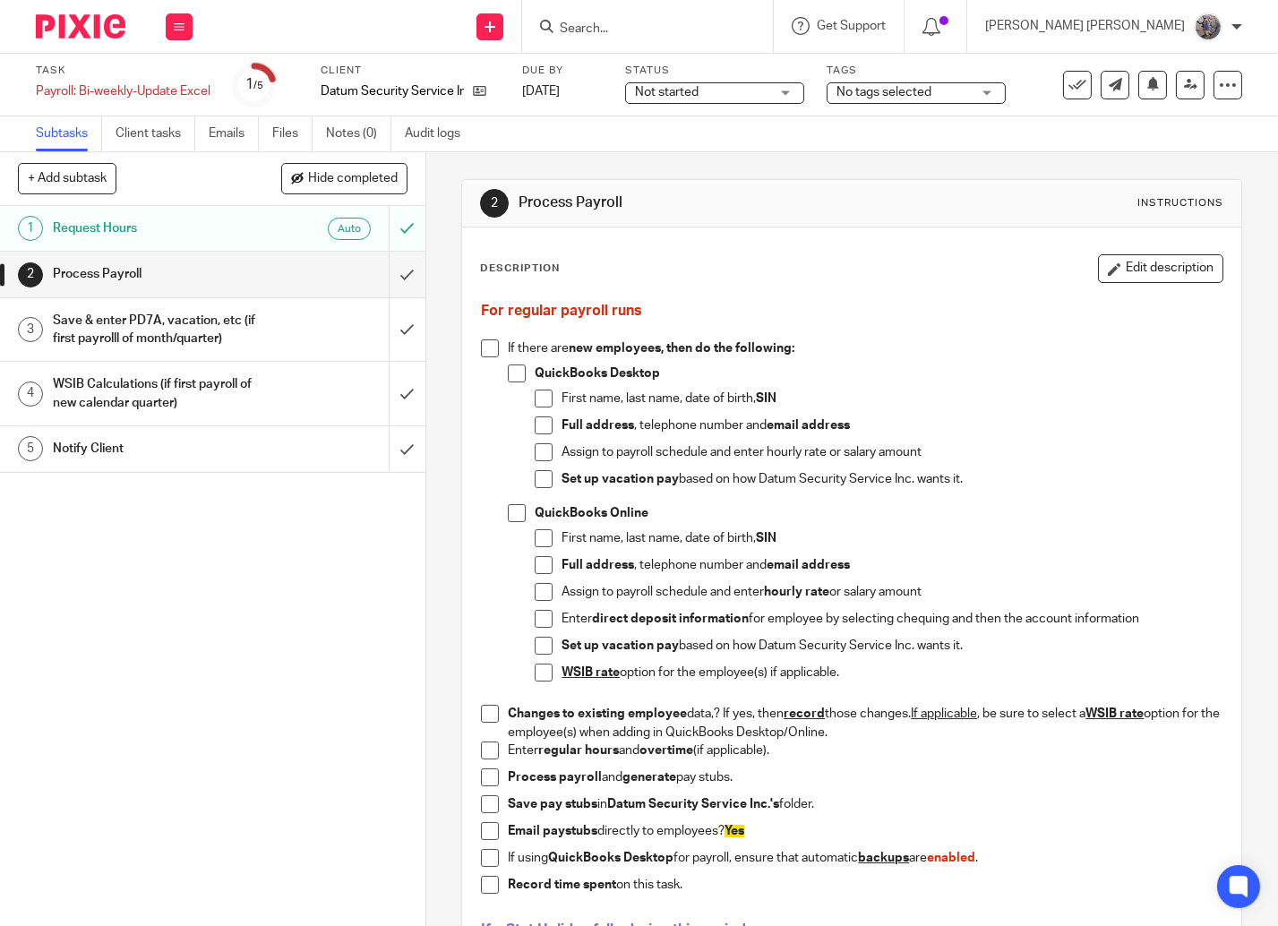
click at [304, 462] on div "Notify Client" at bounding box center [212, 448] width 318 height 27
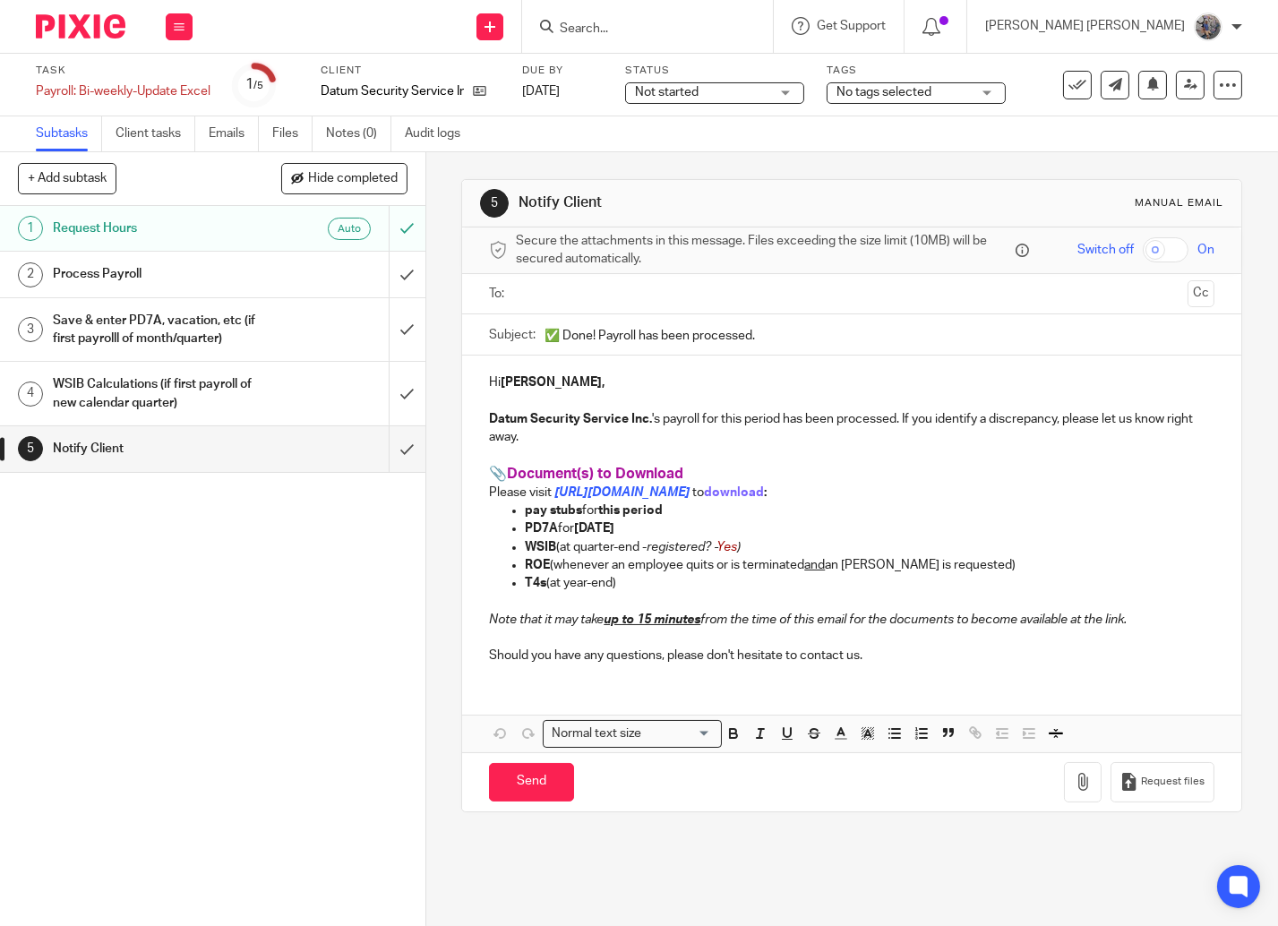
click at [597, 301] on input "text" at bounding box center [851, 294] width 658 height 21
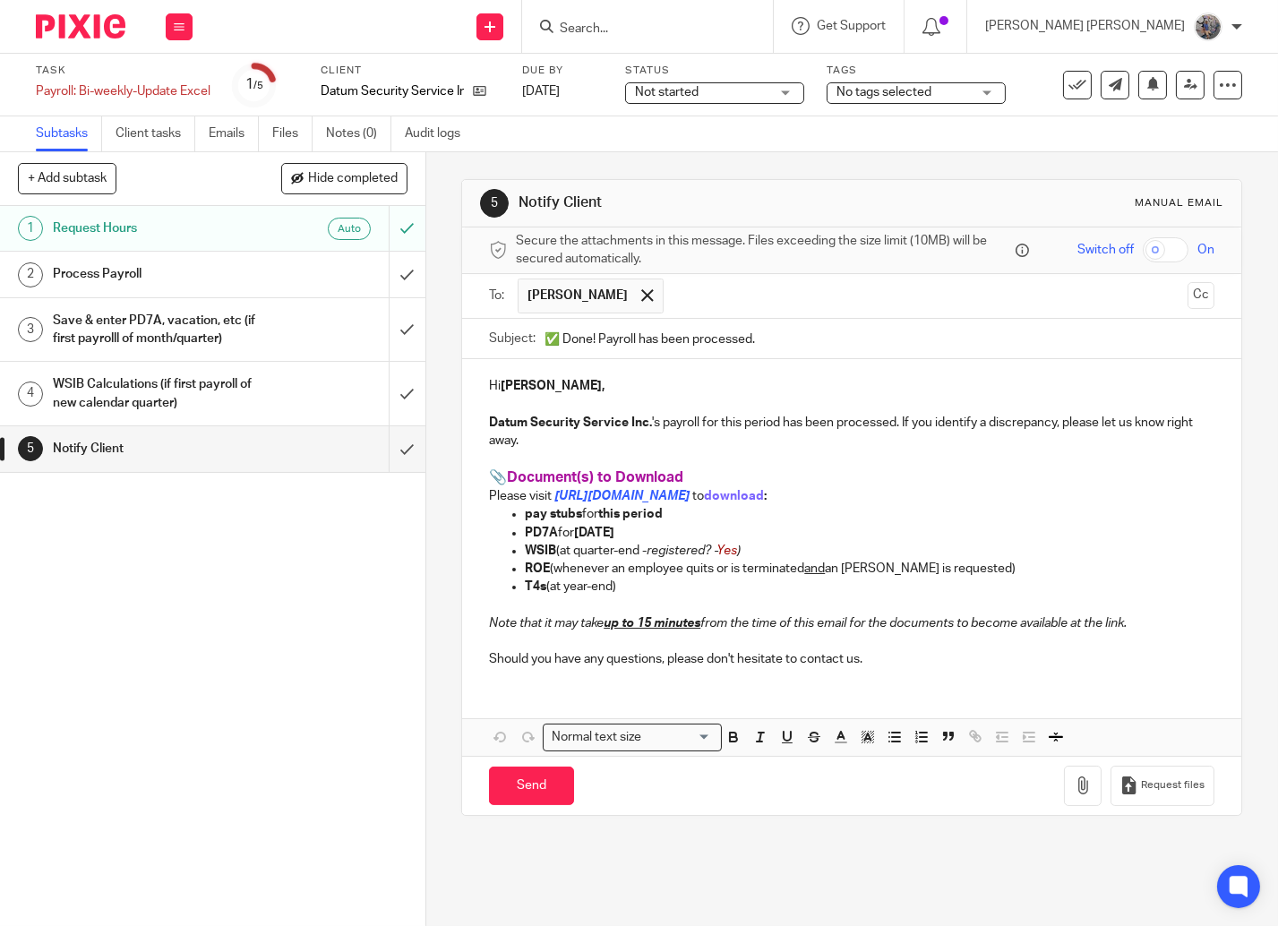
click at [597, 334] on input "✅ Done! Payroll has been processed." at bounding box center [880, 339] width 670 height 40
type input "✅ Done! Datum Security's Payroll has been processed."
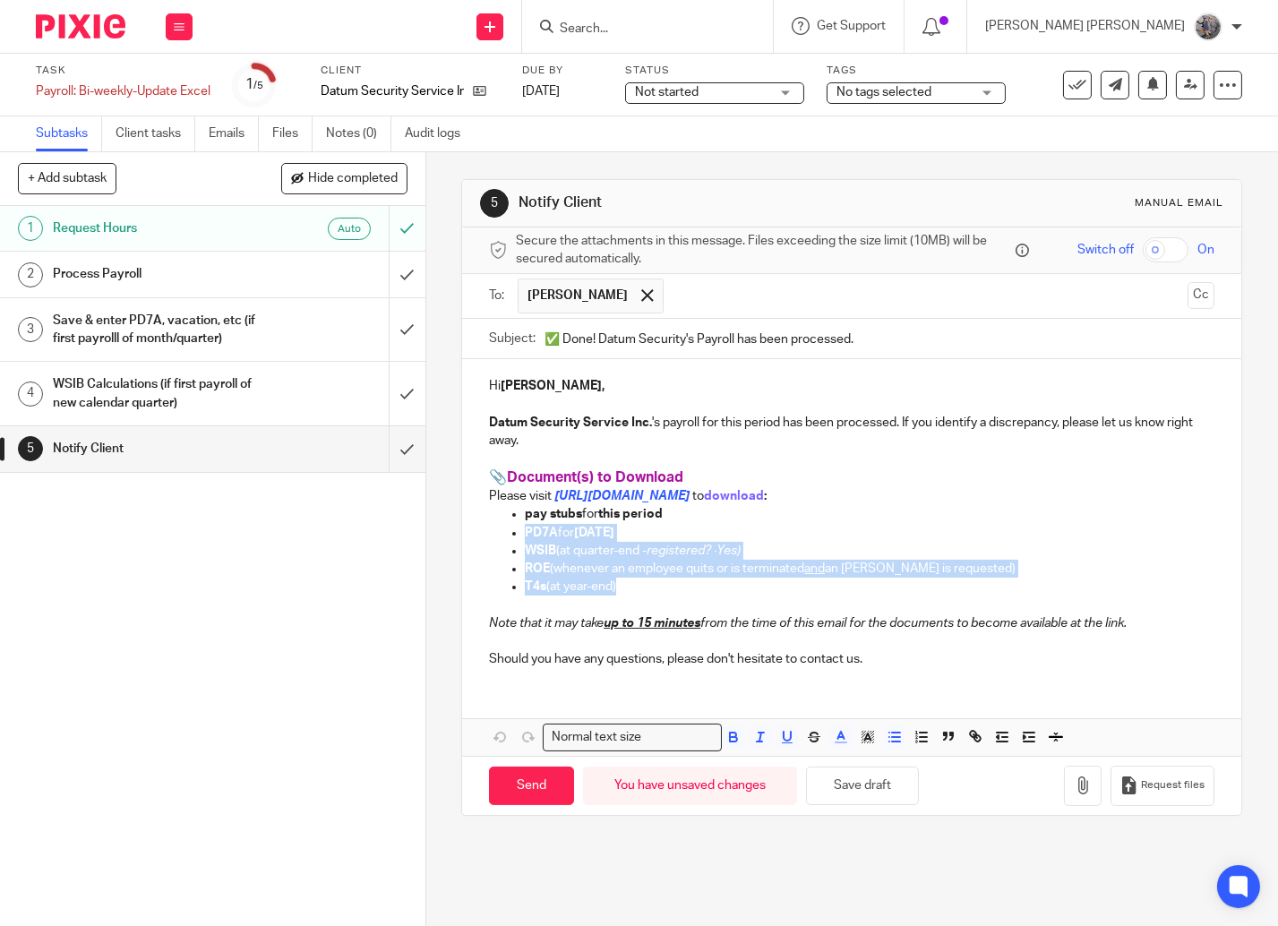
drag, startPoint x: 631, startPoint y: 590, endPoint x: 479, endPoint y: 539, distance: 159.7
click at [479, 539] on div "Hi [PERSON_NAME], Datum Security Service Inc. 's payroll for this period has be…" at bounding box center [851, 520] width 779 height 322
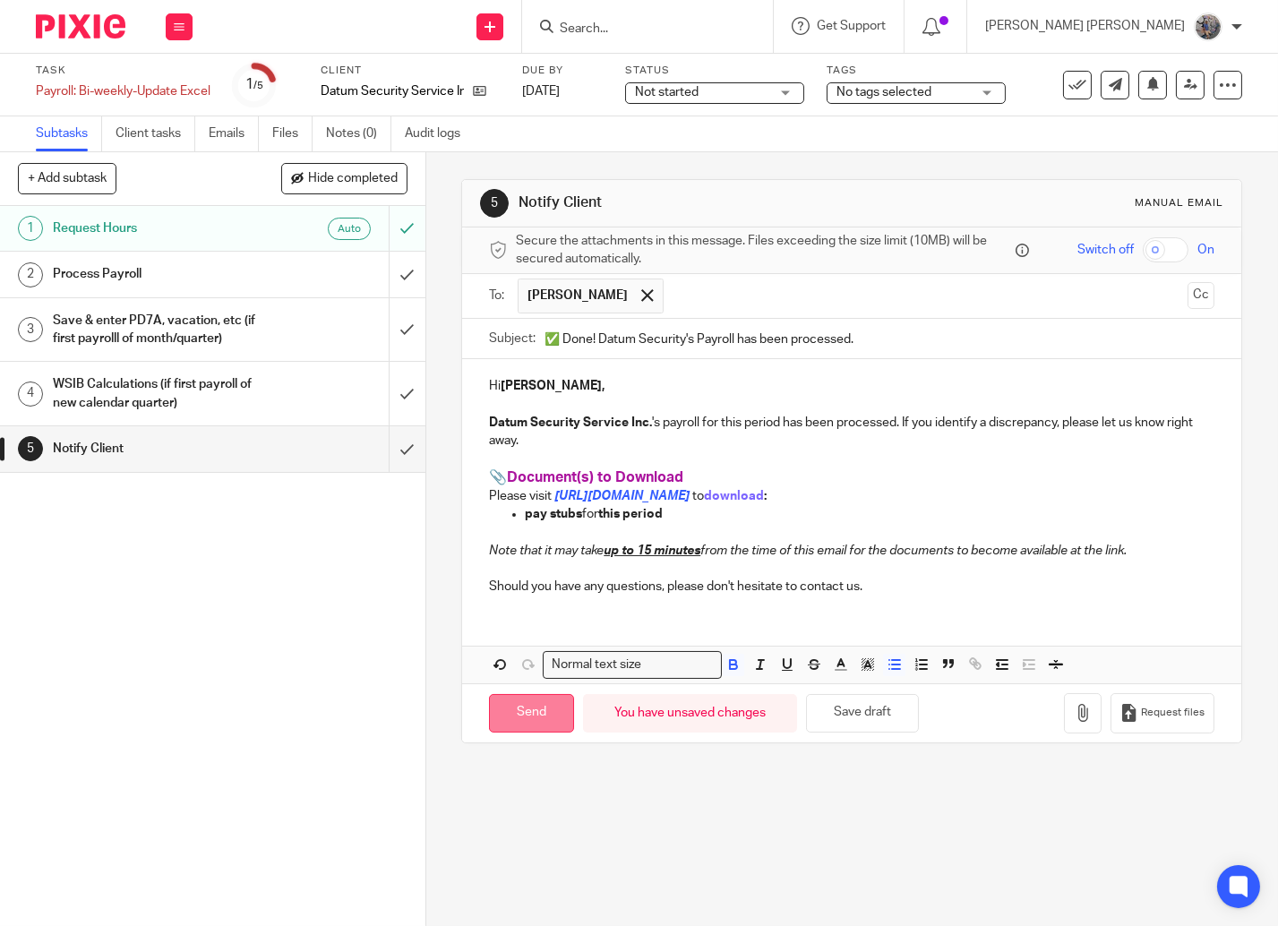
click at [558, 704] on input "Send" at bounding box center [531, 713] width 85 height 39
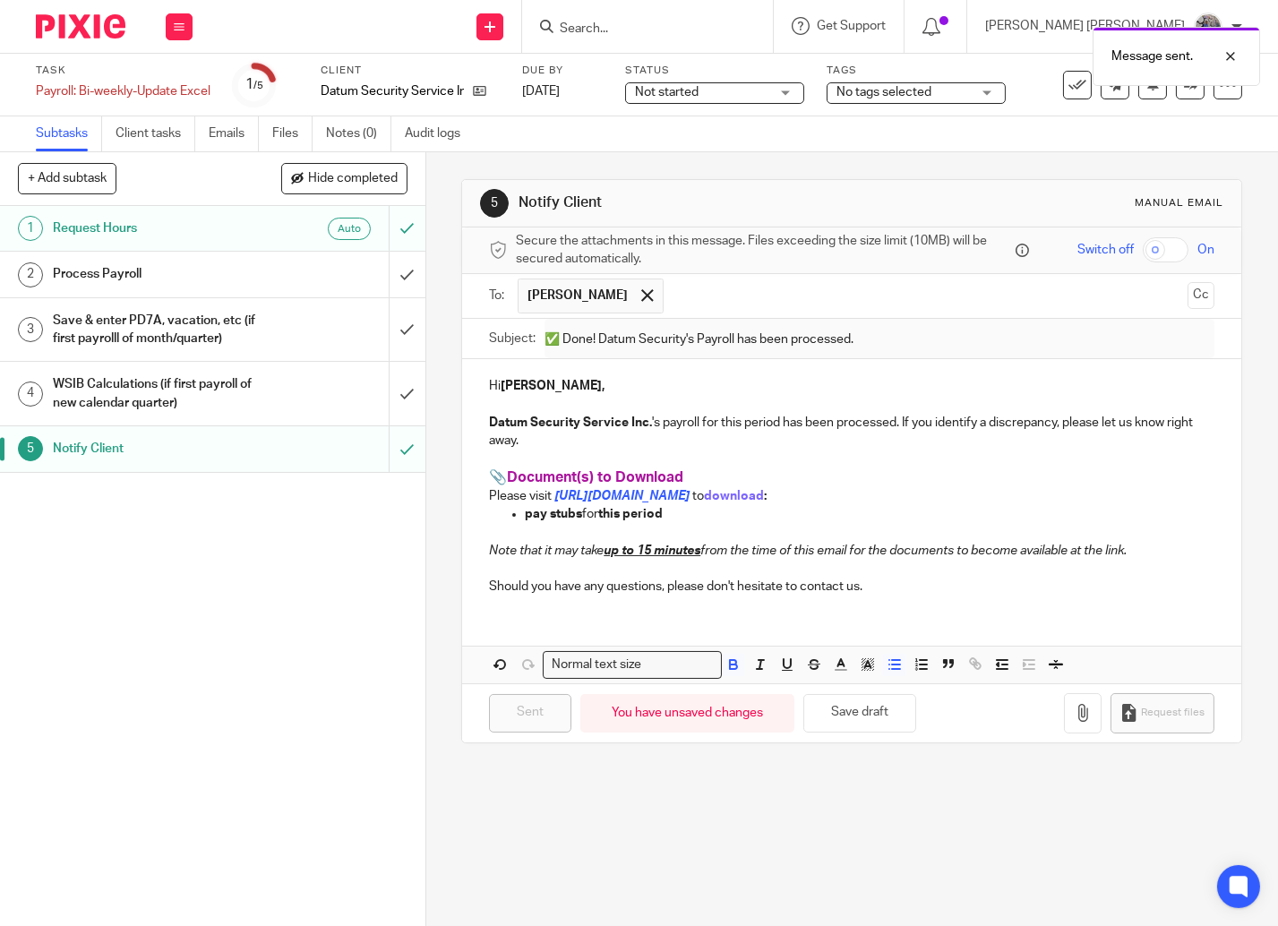
type input "Sent"
click at [1069, 89] on icon at bounding box center [1078, 85] width 18 height 18
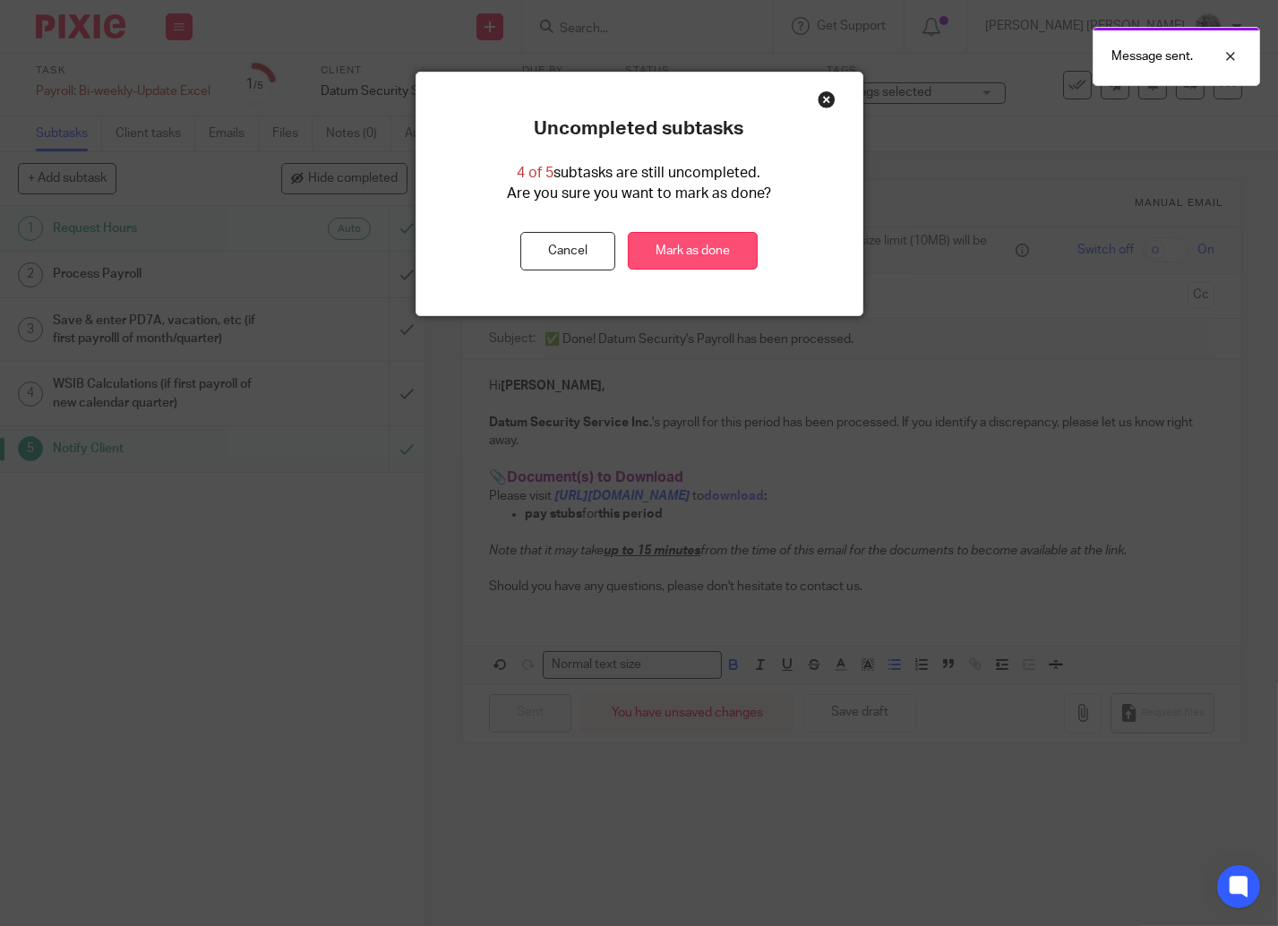
click at [729, 235] on link "Mark as done" at bounding box center [693, 251] width 130 height 39
